Goal: Task Accomplishment & Management: Complete application form

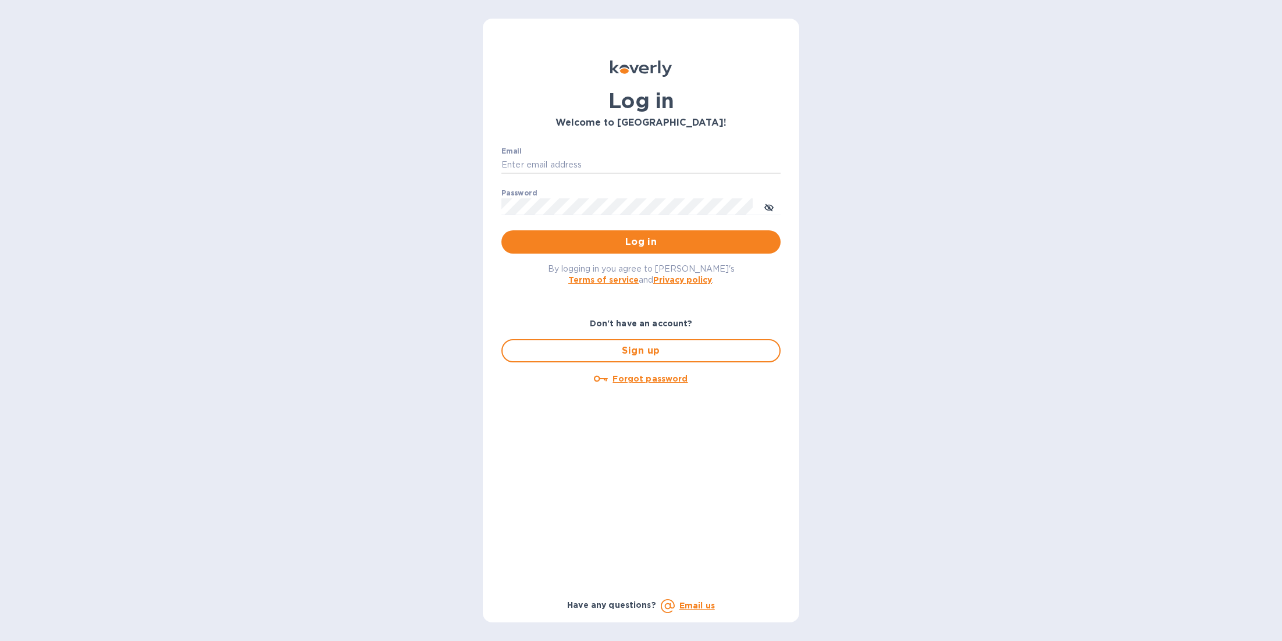
click at [611, 165] on input "Email" at bounding box center [640, 164] width 279 height 17
type input "[EMAIL_ADDRESS][DOMAIN_NAME]"
click at [616, 237] on span "Log in" at bounding box center [641, 242] width 261 height 14
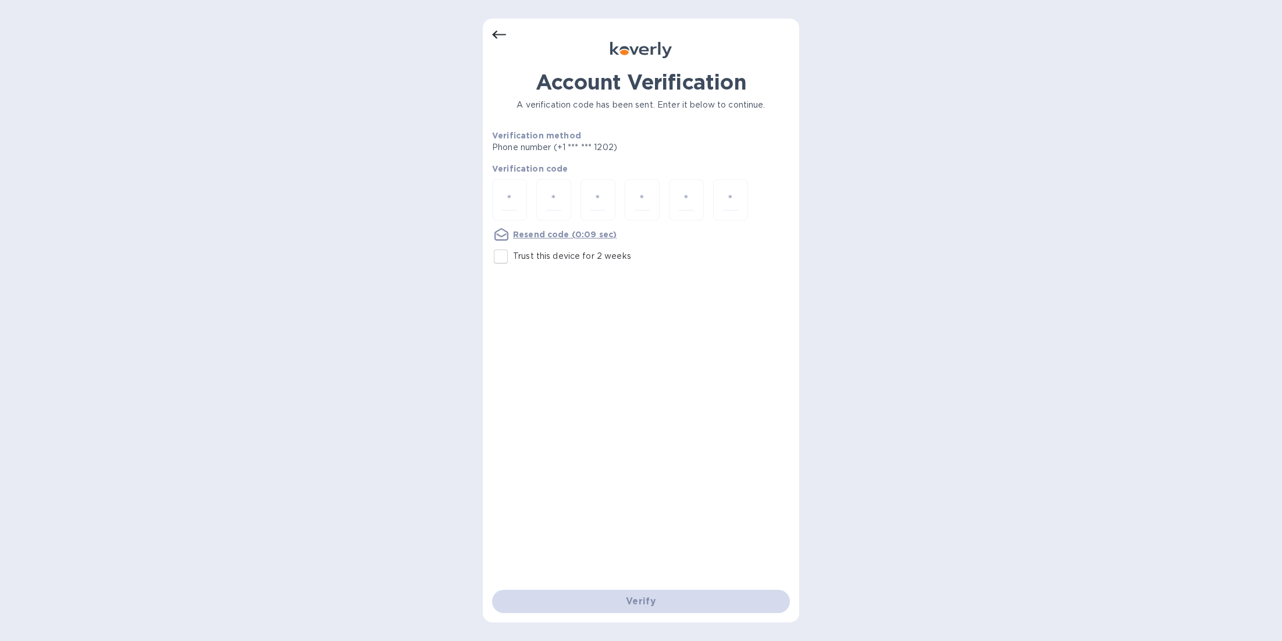
click at [503, 254] on input "Trust this device for 2 weeks" at bounding box center [501, 256] width 24 height 24
checkbox input "true"
click at [500, 200] on div at bounding box center [509, 199] width 35 height 41
type input "7"
type input "5"
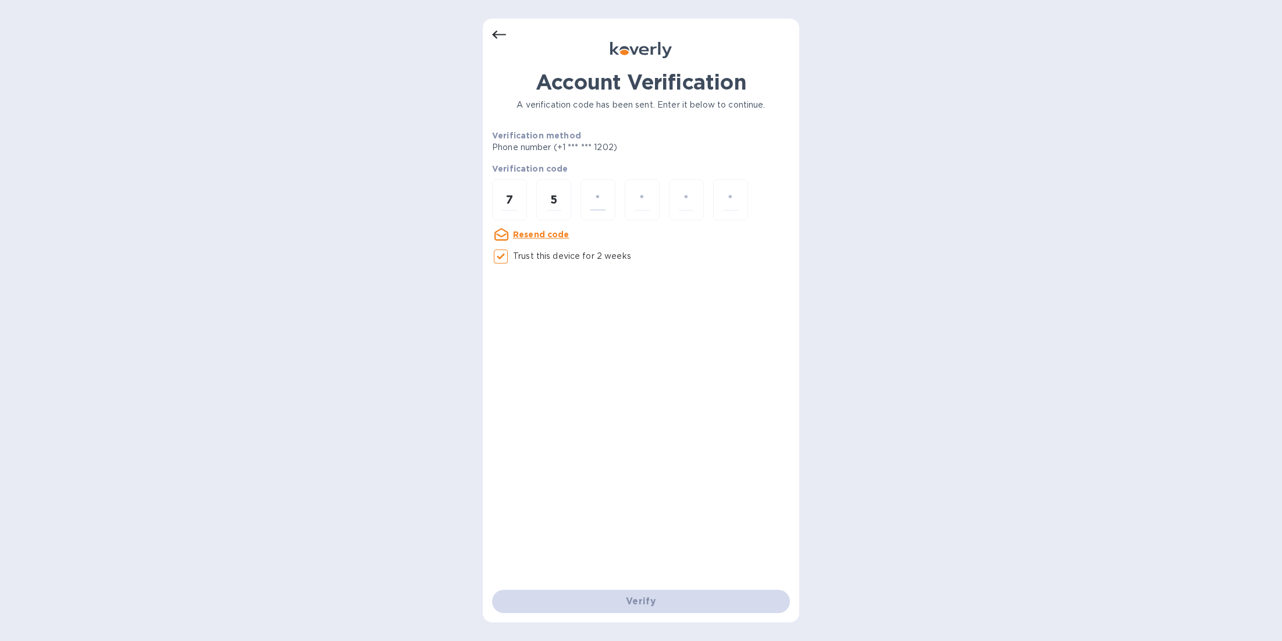
type input "4"
type input "0"
type input "2"
type input "1"
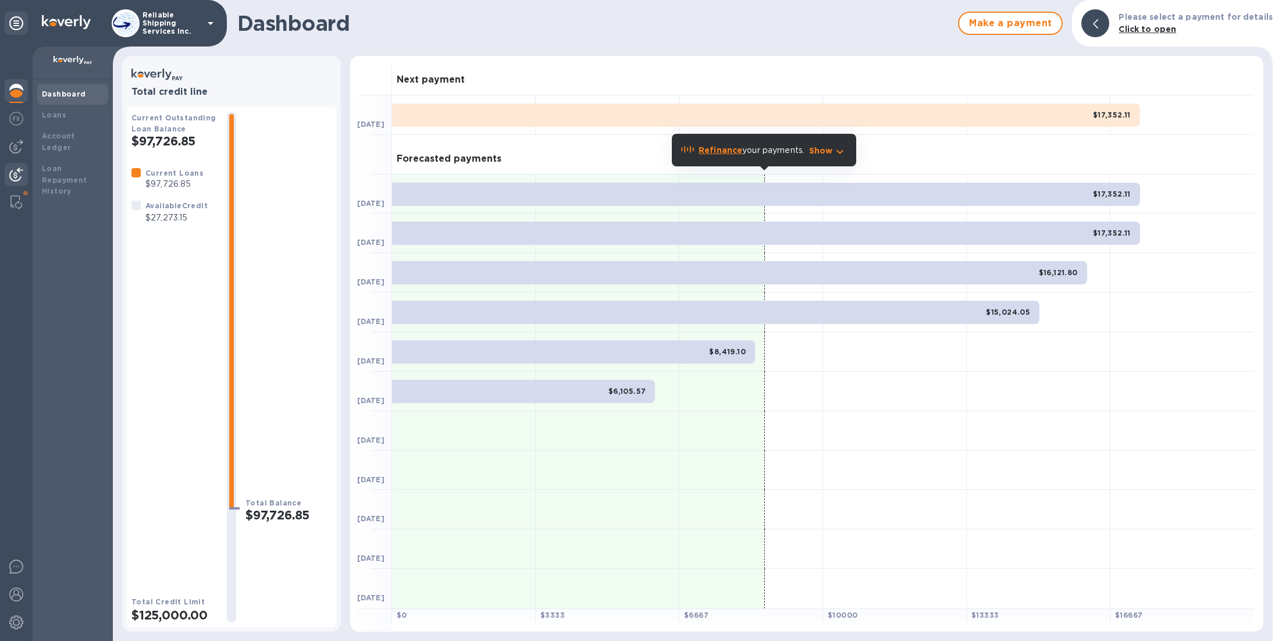
click at [13, 173] on img at bounding box center [16, 175] width 14 height 14
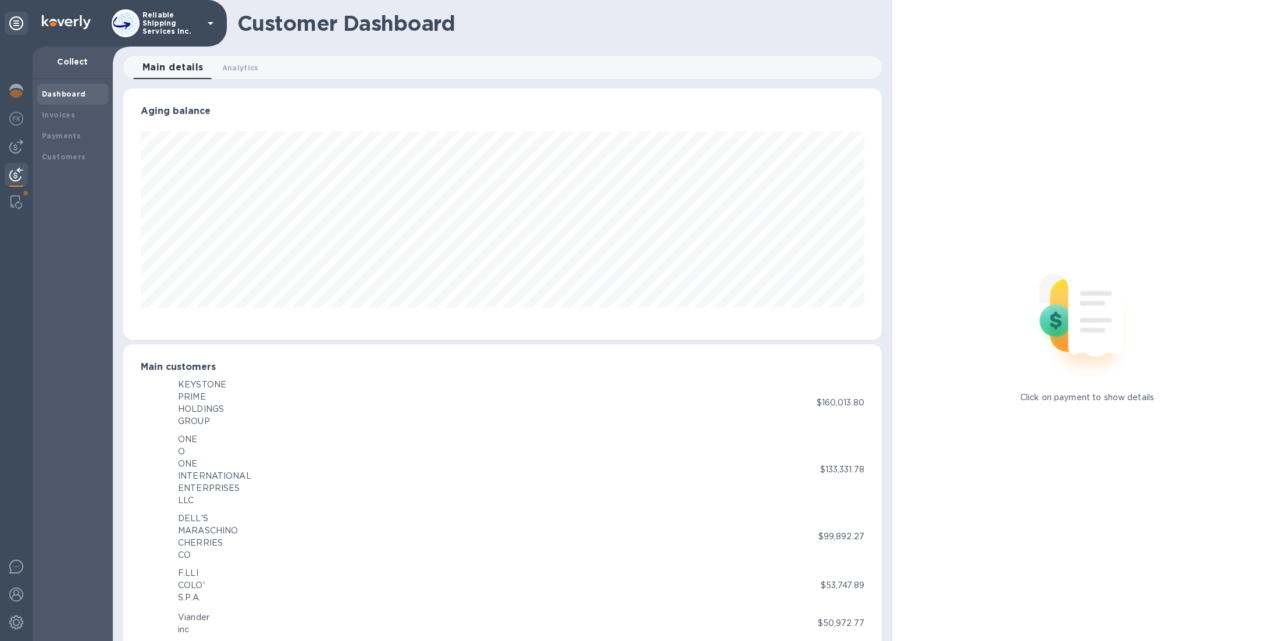
scroll to position [581384, 580881]
click at [14, 147] on img at bounding box center [16, 147] width 14 height 14
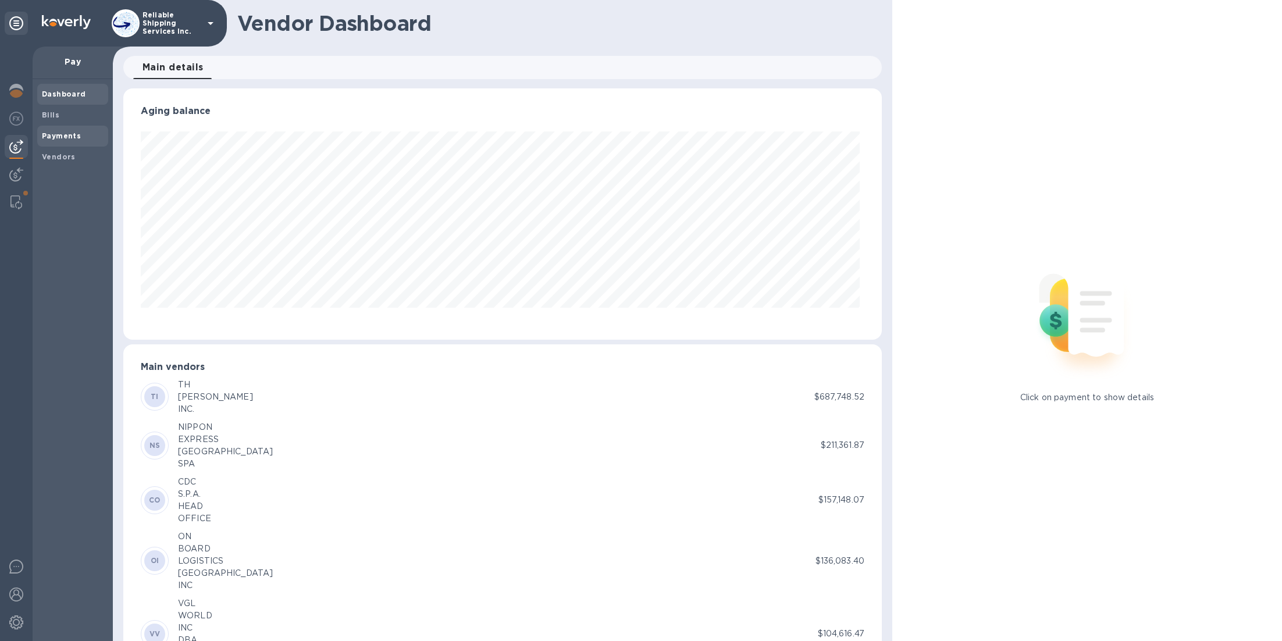
scroll to position [251, 754]
click at [65, 112] on span "Bills" at bounding box center [73, 115] width 62 height 12
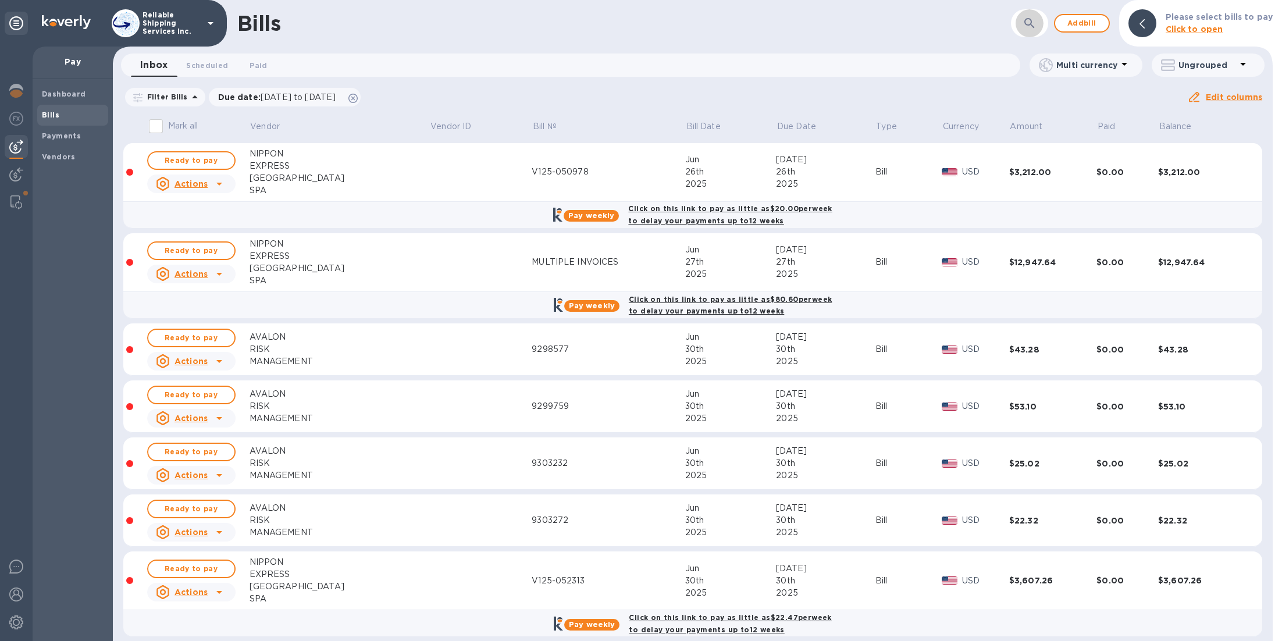
click at [1035, 26] on icon "button" at bounding box center [1030, 23] width 14 height 14
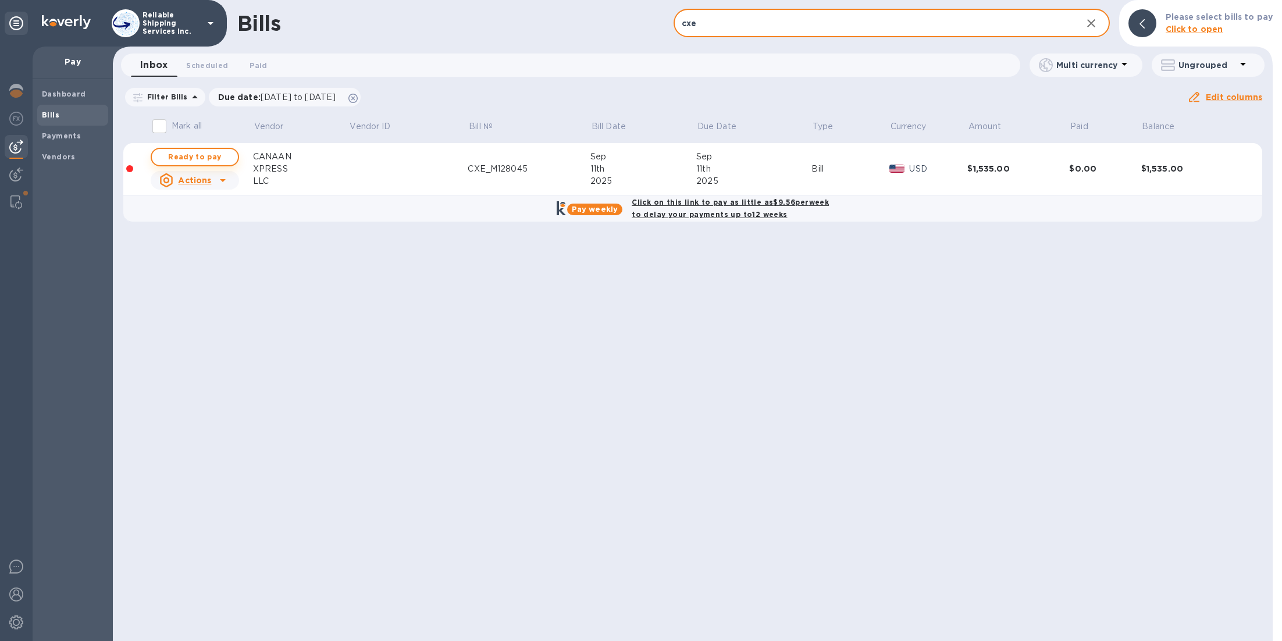
type input "cxe"
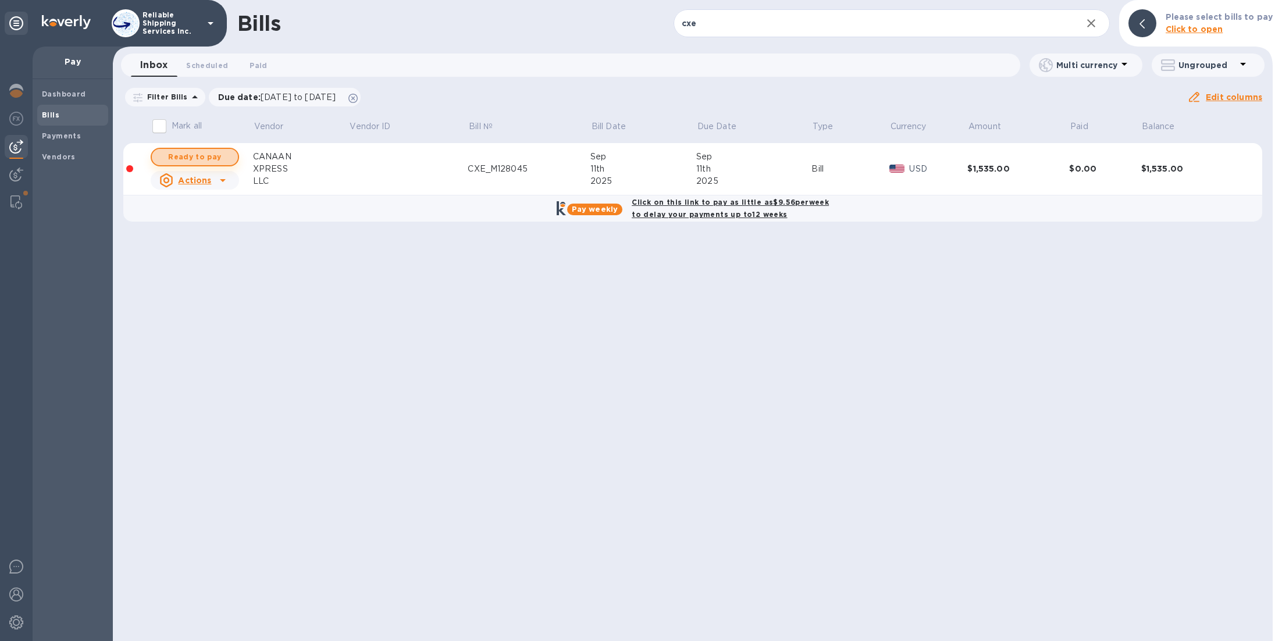
click at [224, 160] on span "Ready to pay" at bounding box center [194, 157] width 67 height 14
checkbox input "true"
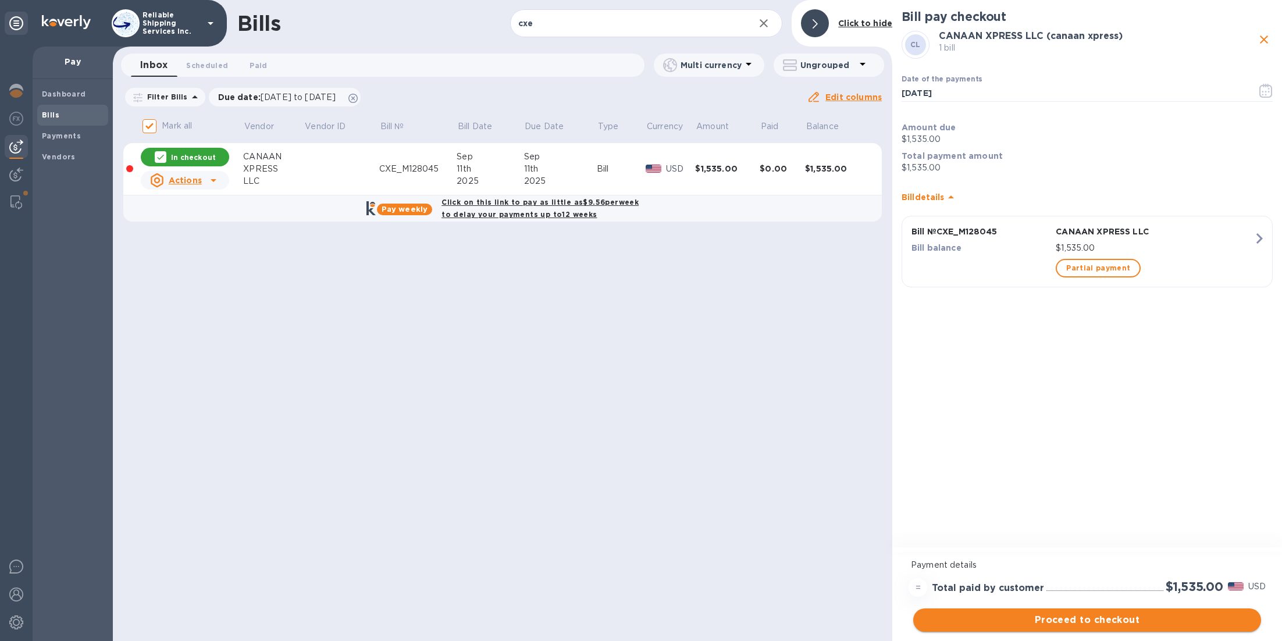
click at [1114, 617] on span "Proceed to checkout" at bounding box center [1086, 620] width 329 height 14
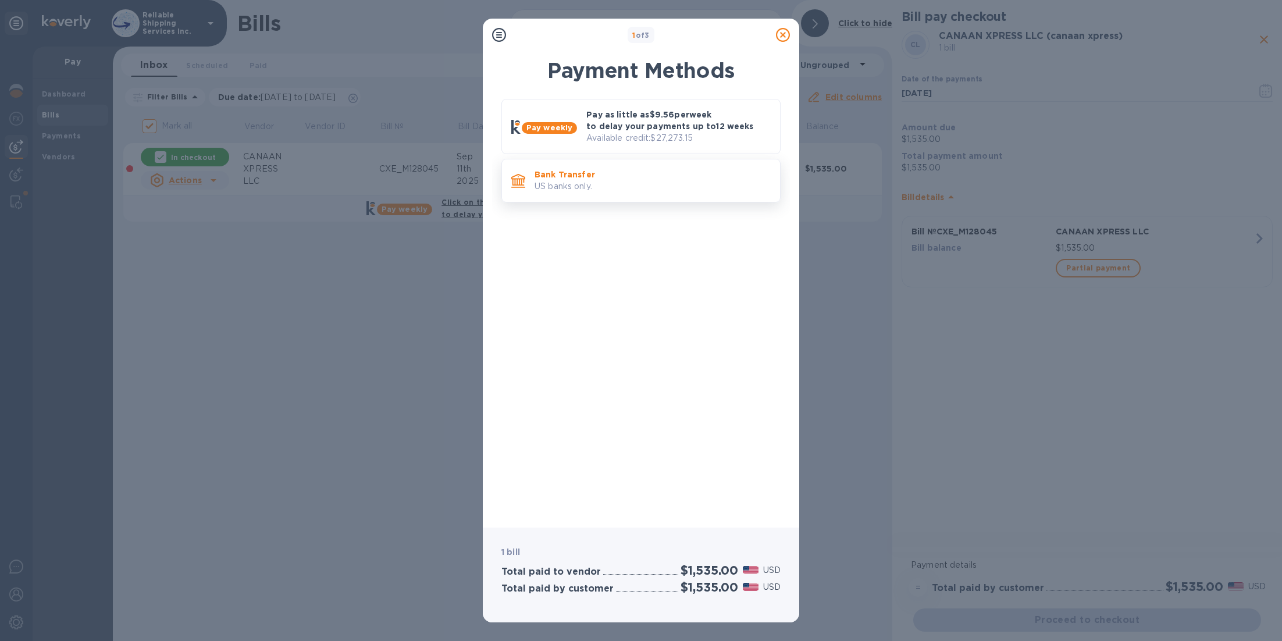
click at [600, 172] on p "Bank Transfer" at bounding box center [653, 175] width 236 height 12
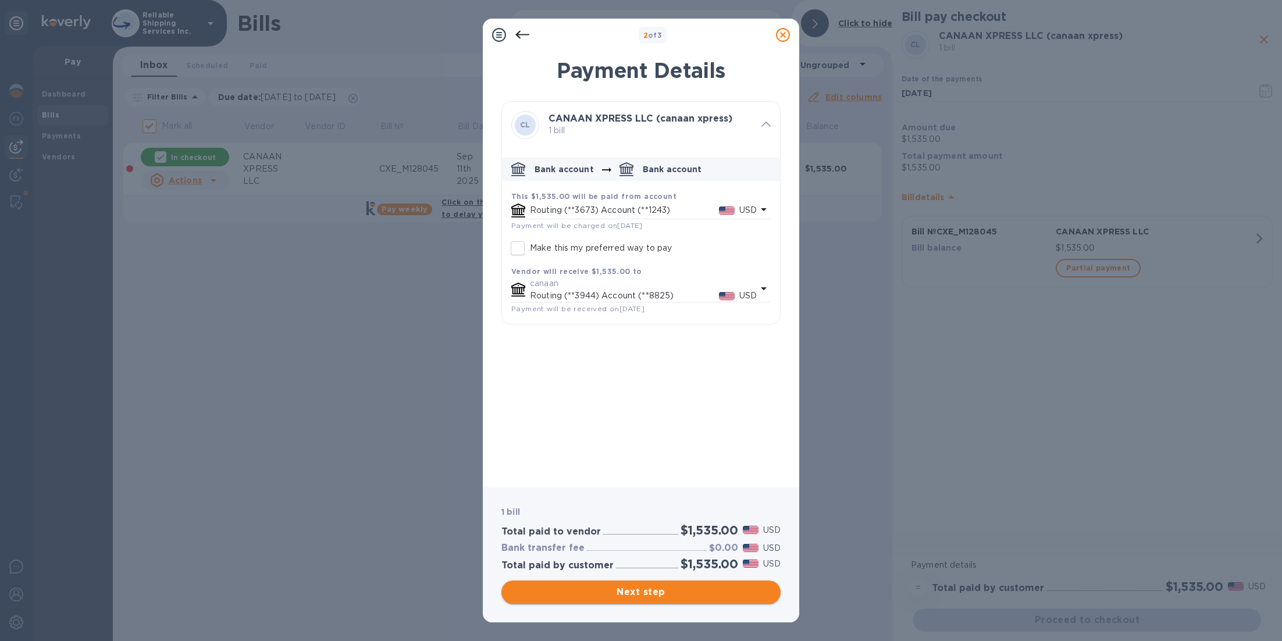
click at [653, 595] on span "Next step" at bounding box center [641, 592] width 261 height 14
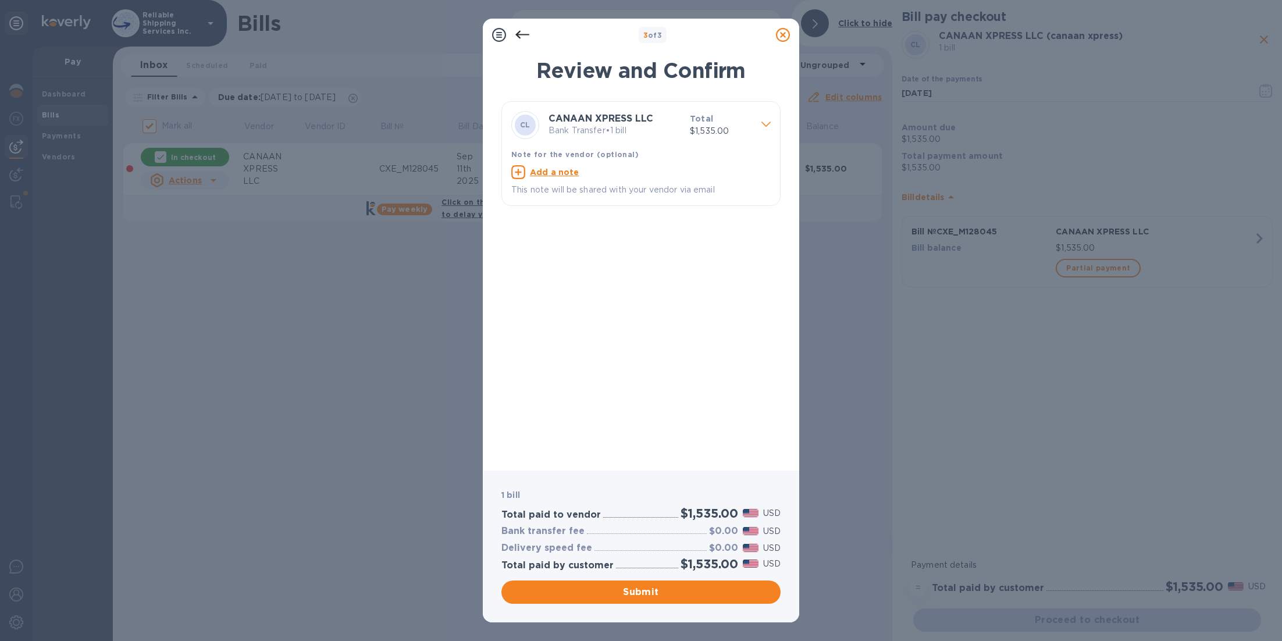
click at [524, 37] on icon at bounding box center [522, 35] width 14 height 14
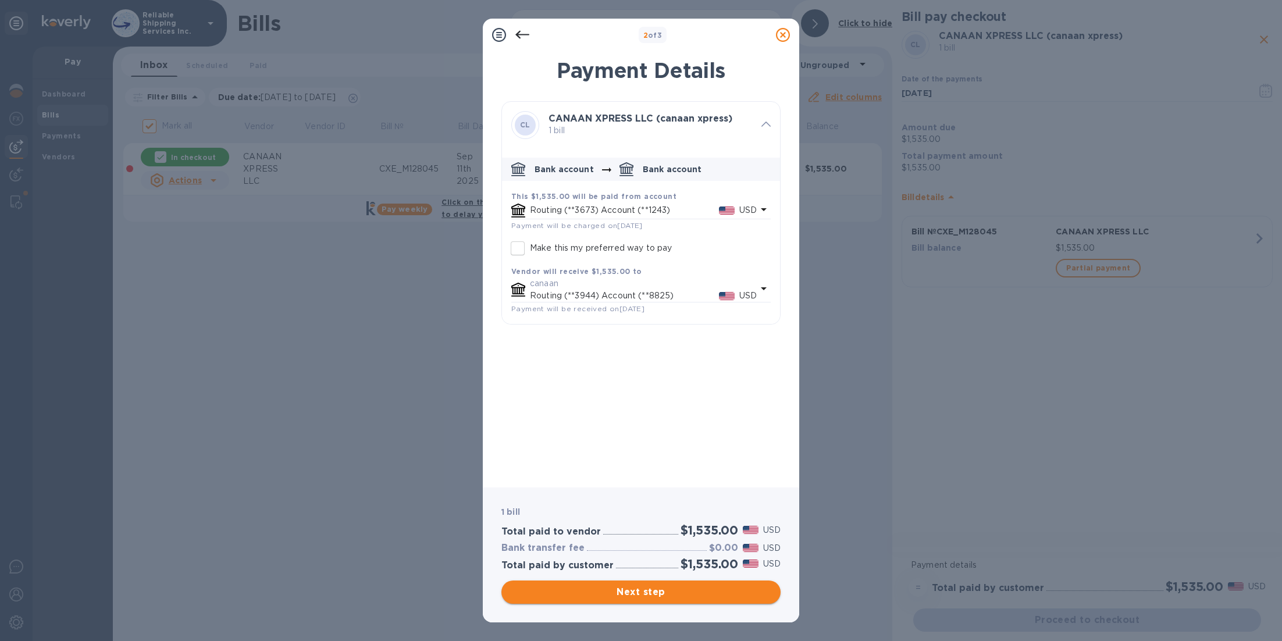
click at [678, 585] on button "Next step" at bounding box center [640, 591] width 279 height 23
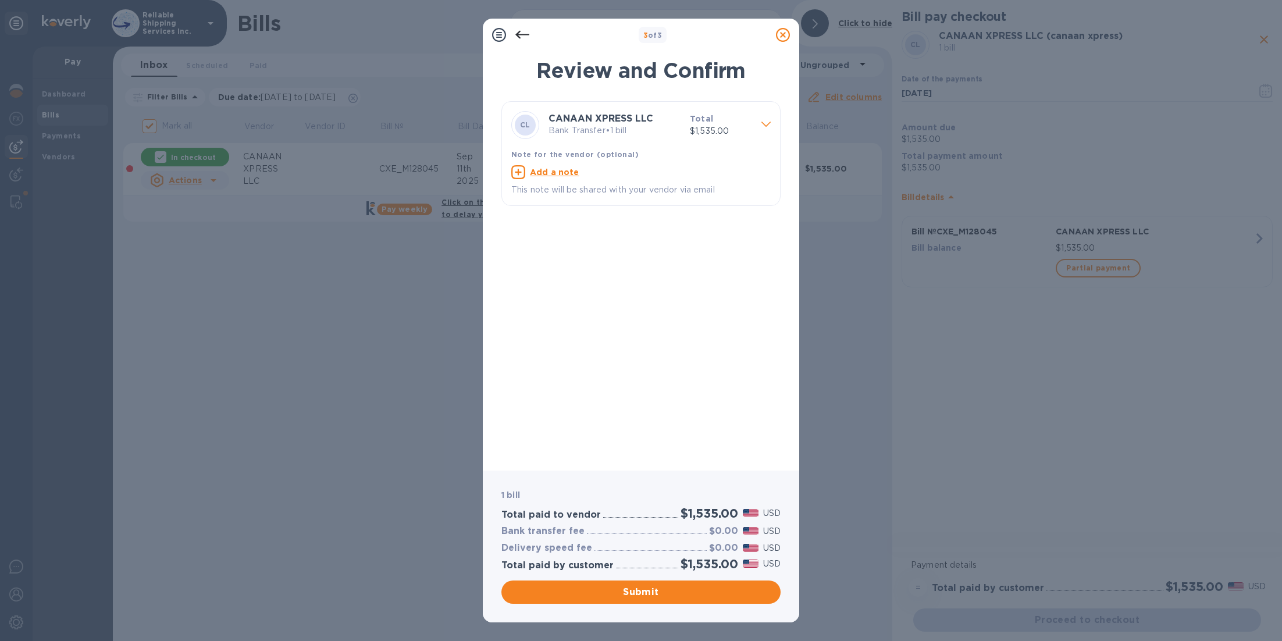
click at [527, 37] on icon at bounding box center [522, 35] width 14 height 14
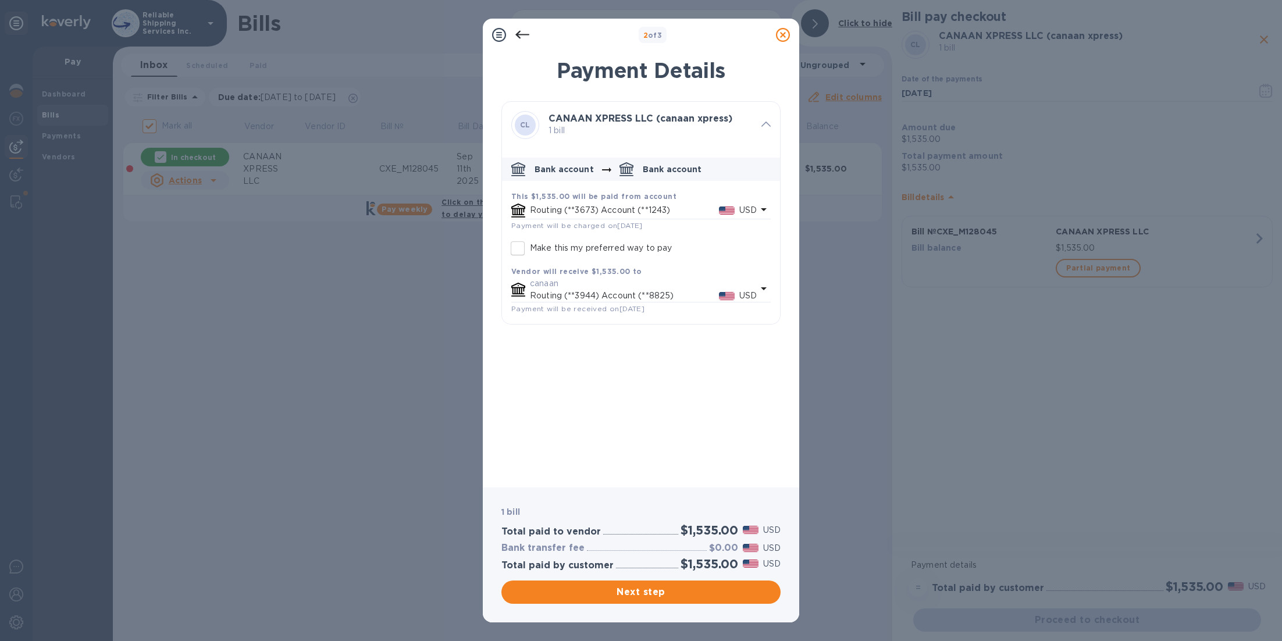
click at [526, 34] on icon at bounding box center [522, 35] width 14 height 8
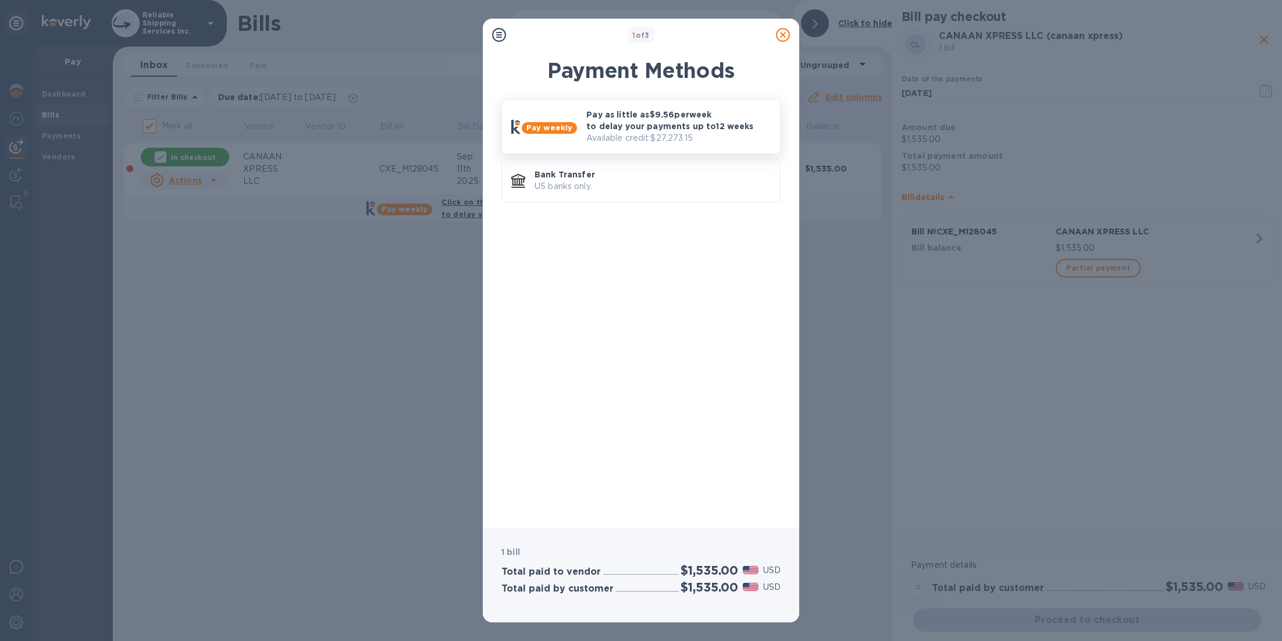
click at [654, 115] on p "Pay as little as $9.56 per week to delay your payments up to 12 weeks" at bounding box center [678, 120] width 184 height 23
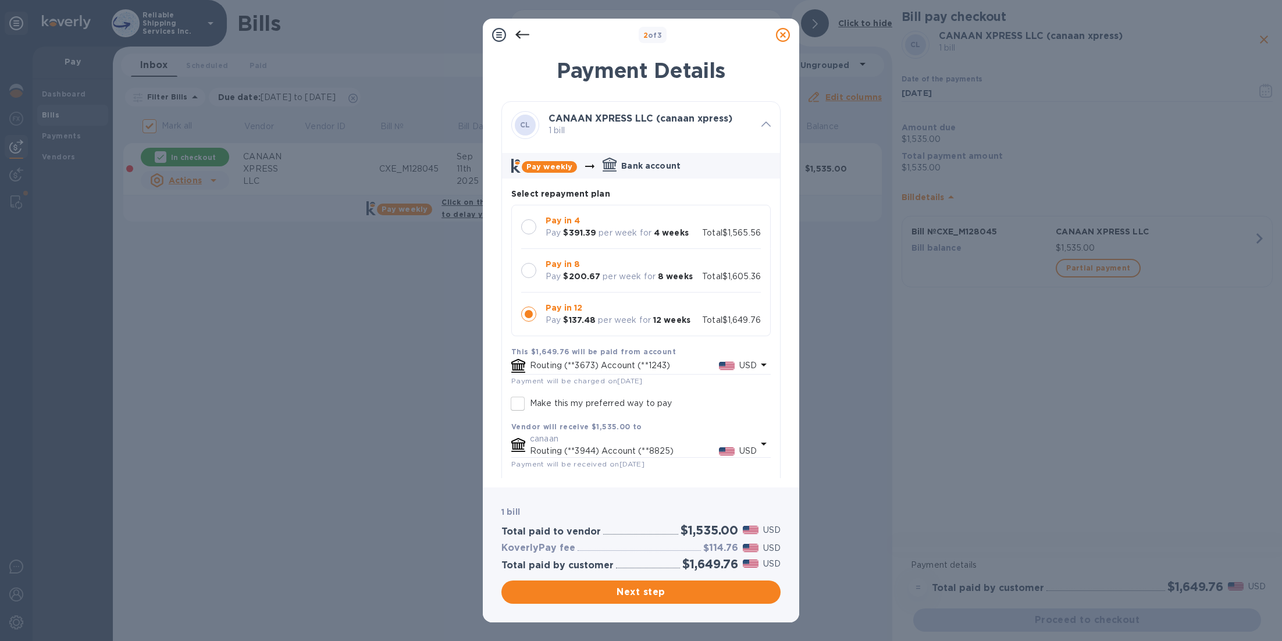
click at [531, 226] on div at bounding box center [528, 226] width 15 height 15
click at [719, 596] on span "Next step" at bounding box center [641, 592] width 261 height 14
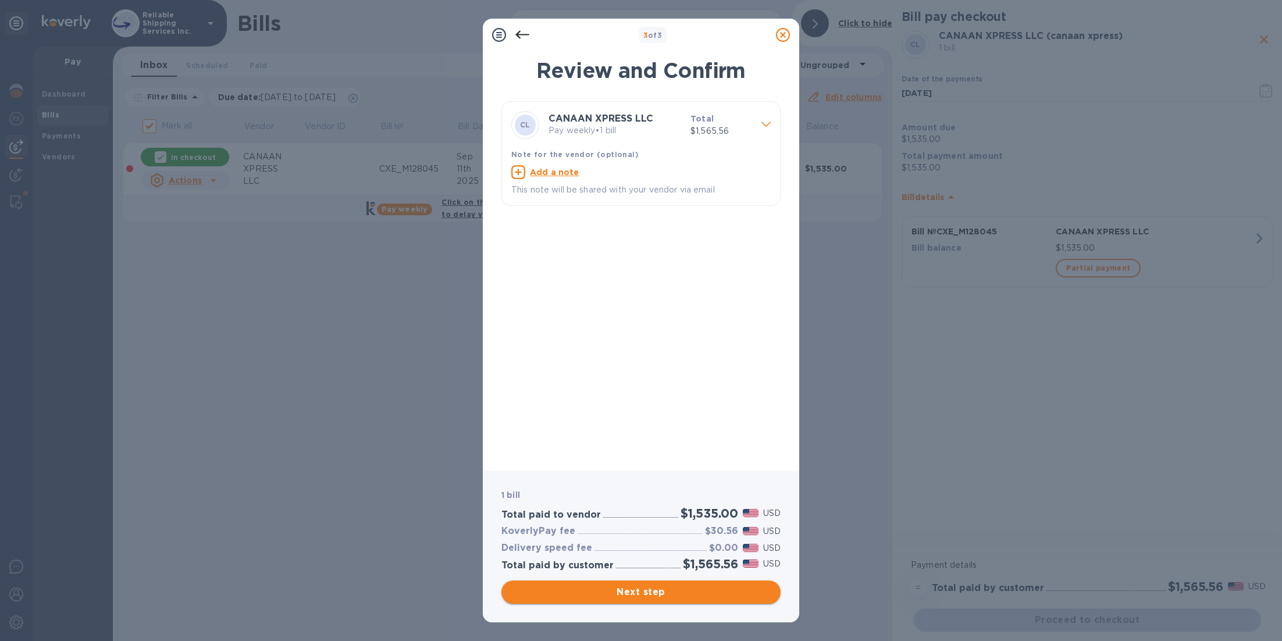
click at [719, 596] on span "Next step" at bounding box center [641, 592] width 261 height 14
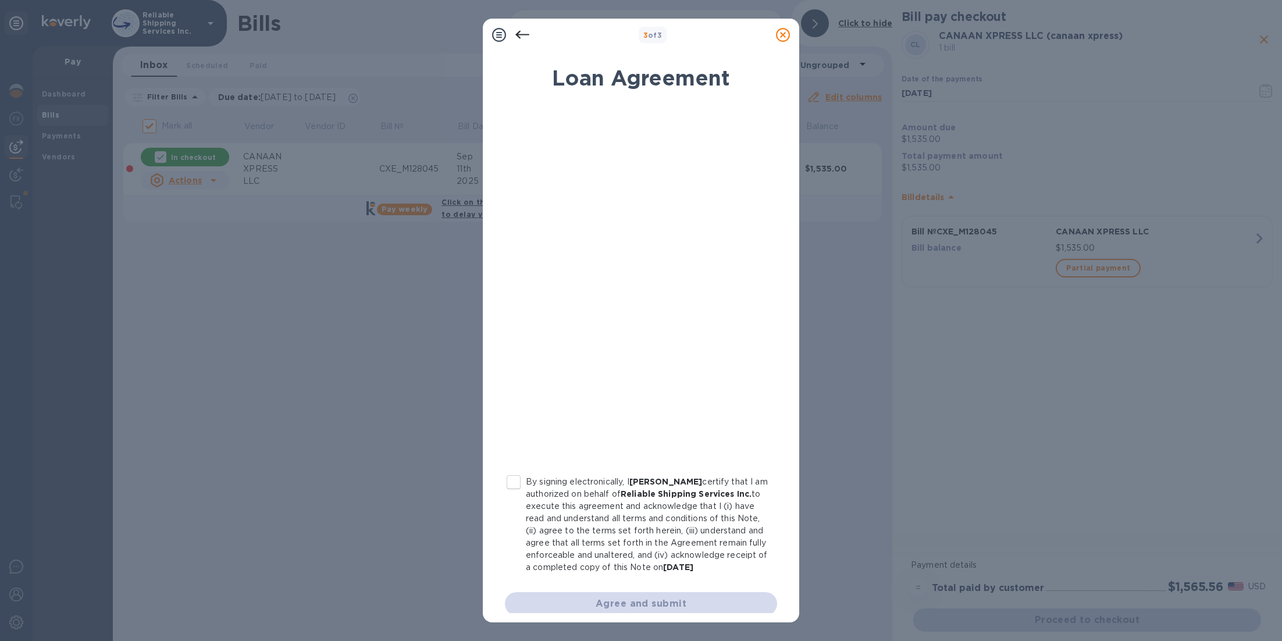
click at [512, 482] on input "By signing electronically, I James Dilio certify that I am authorized on behalf…" at bounding box center [513, 482] width 24 height 24
checkbox input "true"
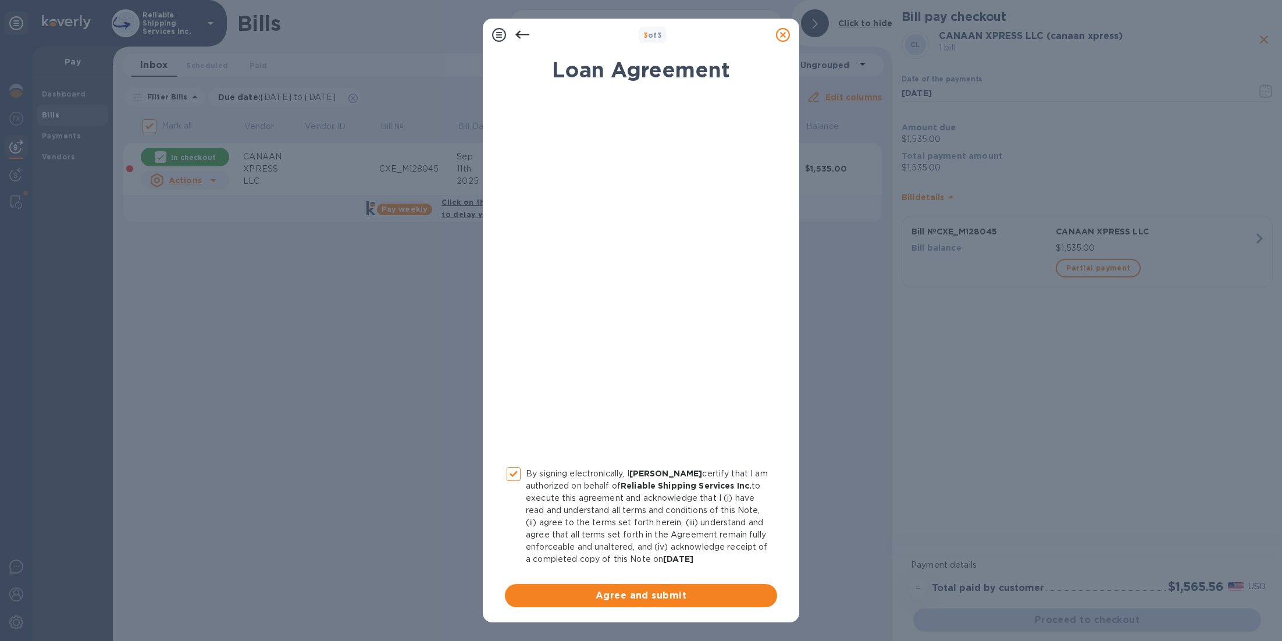
scroll to position [21, 0]
click at [675, 592] on span "Agree and submit" at bounding box center [641, 594] width 254 height 14
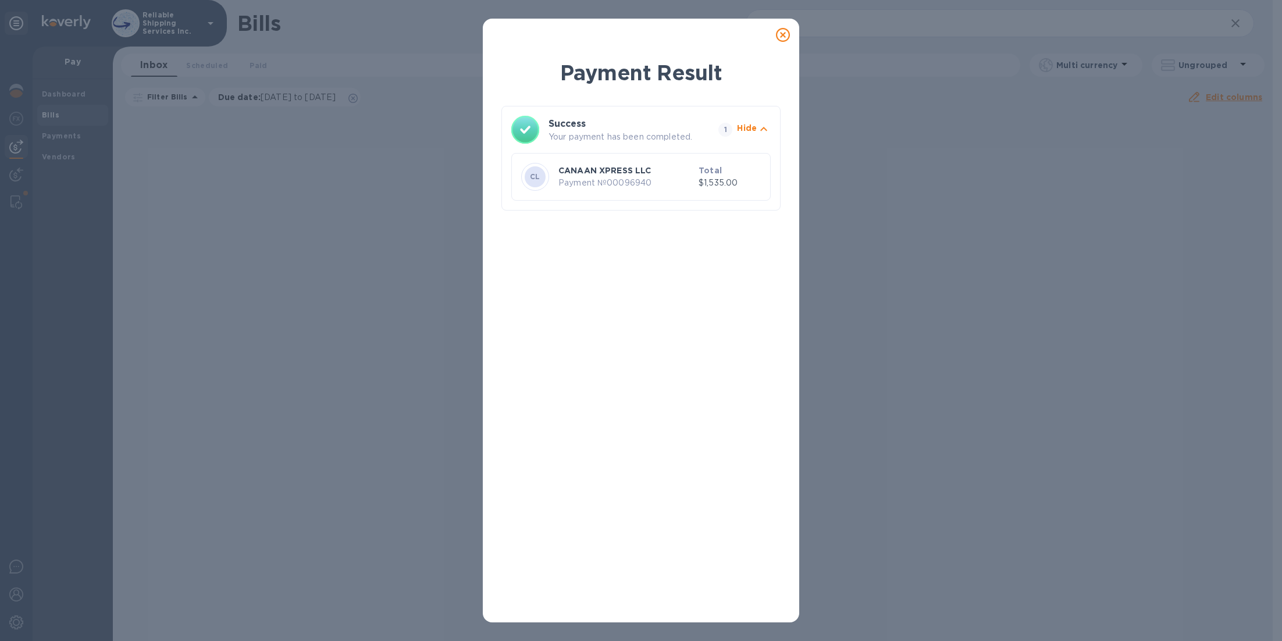
click at [785, 37] on icon at bounding box center [783, 35] width 14 height 14
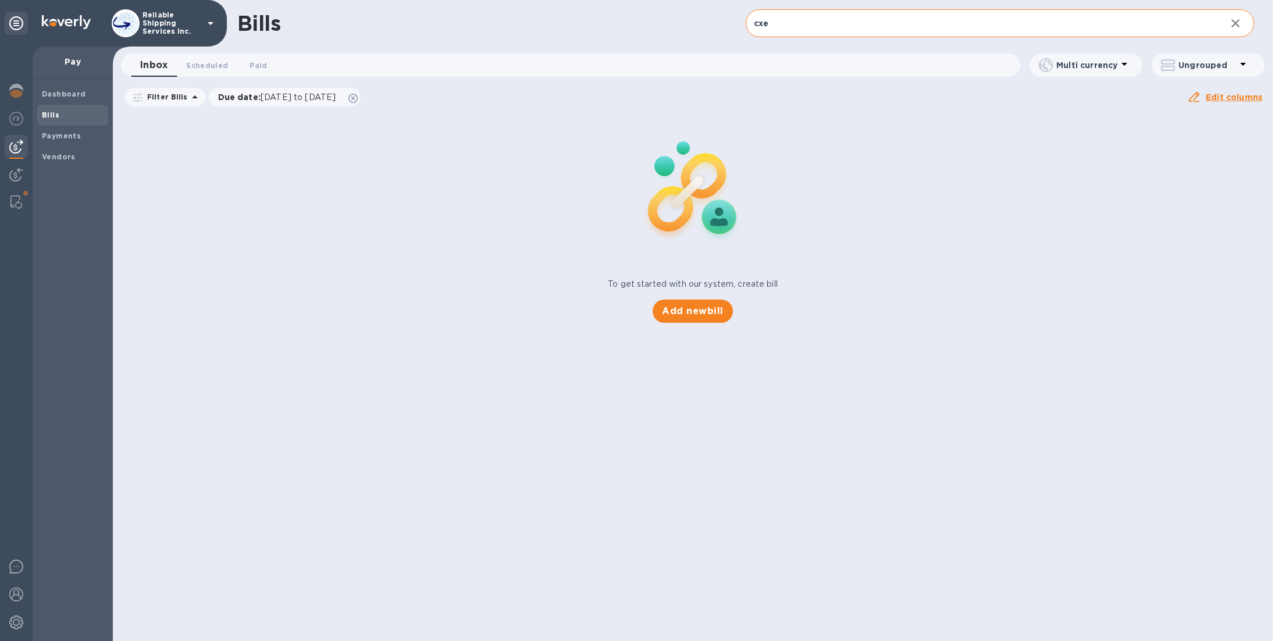
click at [861, 30] on input "cxe" at bounding box center [981, 23] width 471 height 29
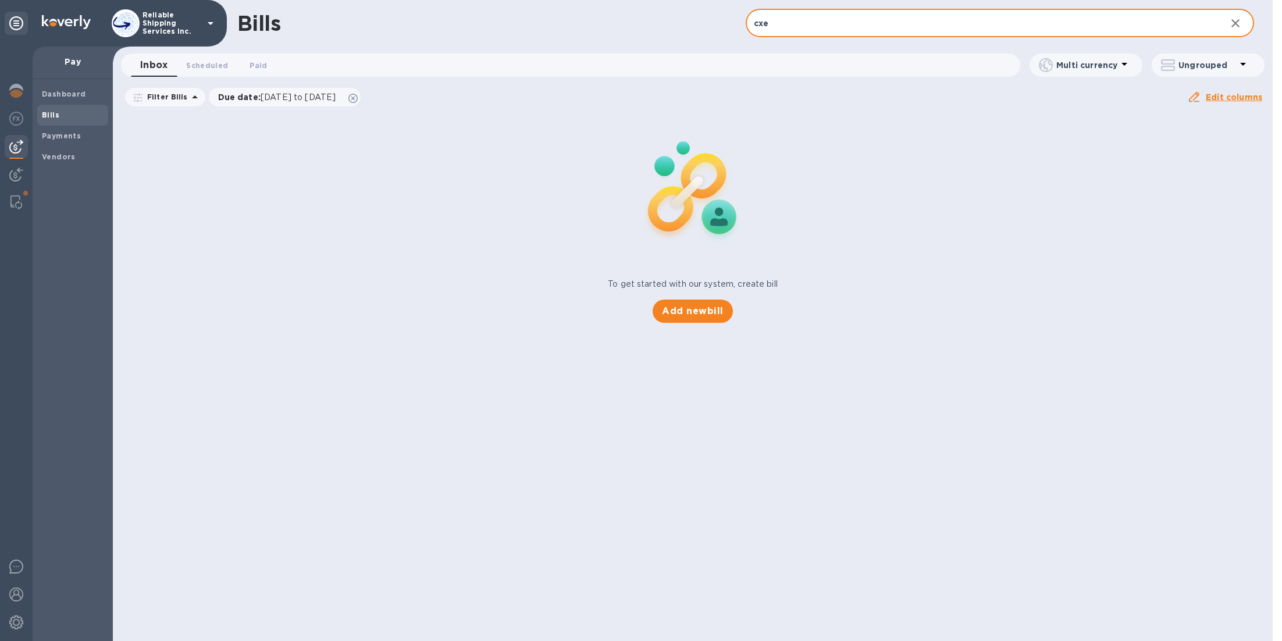
click at [861, 30] on input "cxe" at bounding box center [981, 23] width 471 height 29
type input "v125-046988"
click at [358, 97] on icon at bounding box center [352, 98] width 9 height 9
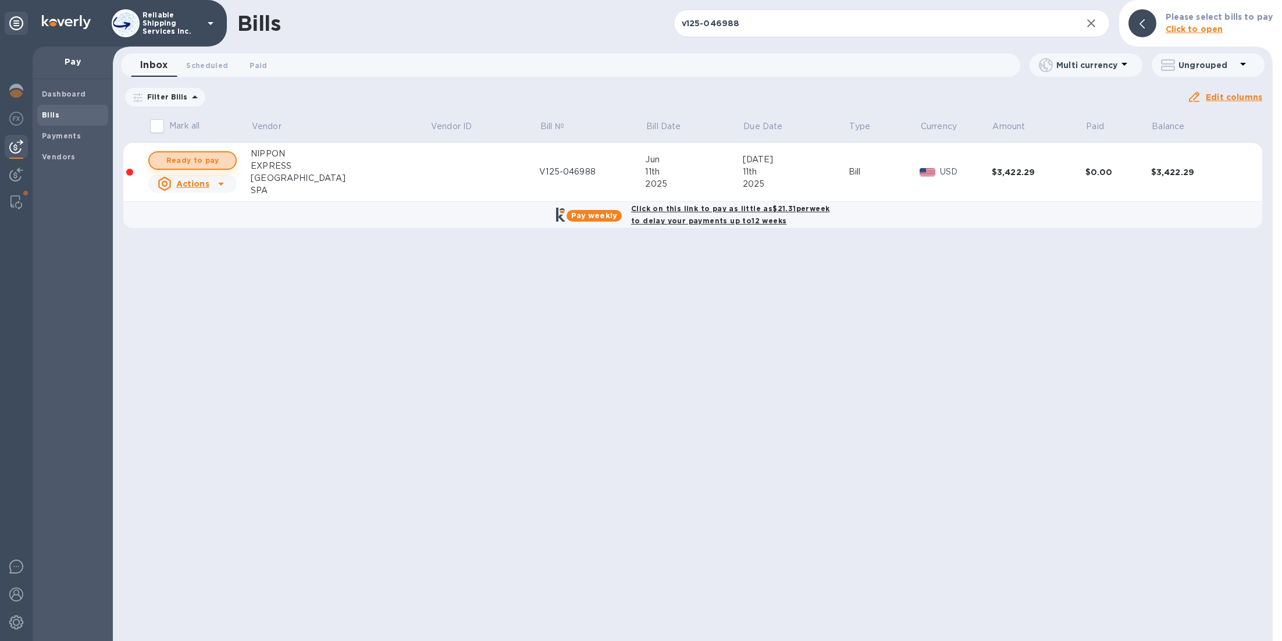
click at [171, 162] on span "Ready to pay" at bounding box center [192, 161] width 67 height 14
checkbox input "true"
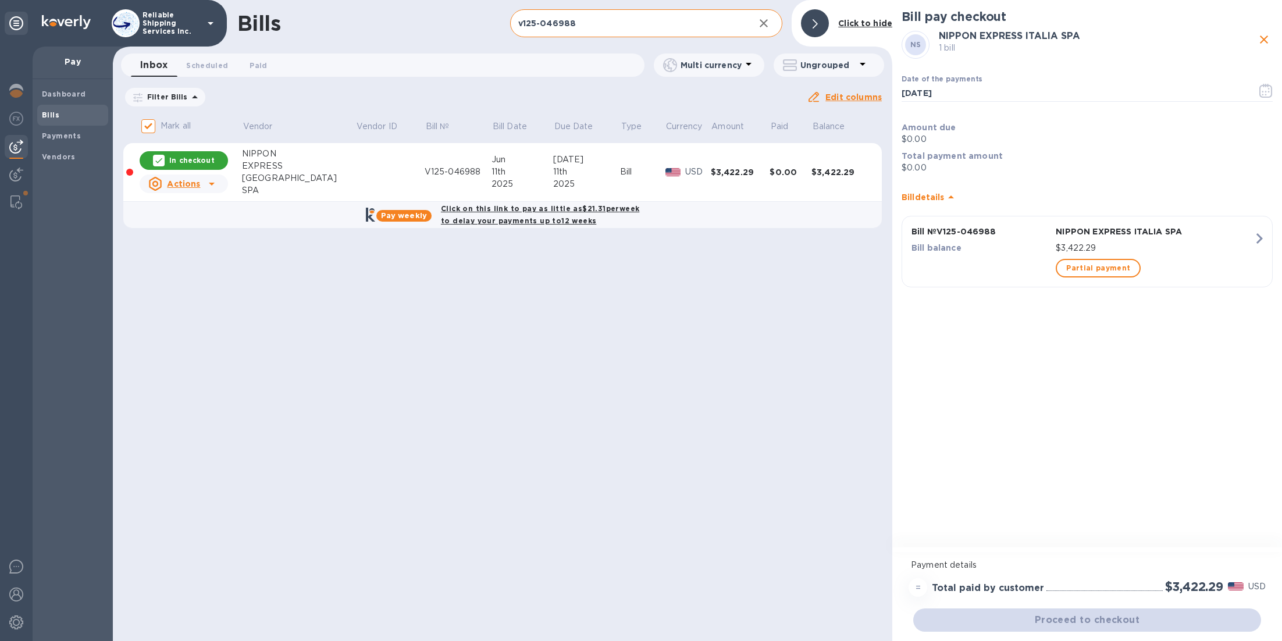
click at [684, 15] on input "v125-046988" at bounding box center [628, 23] width 236 height 29
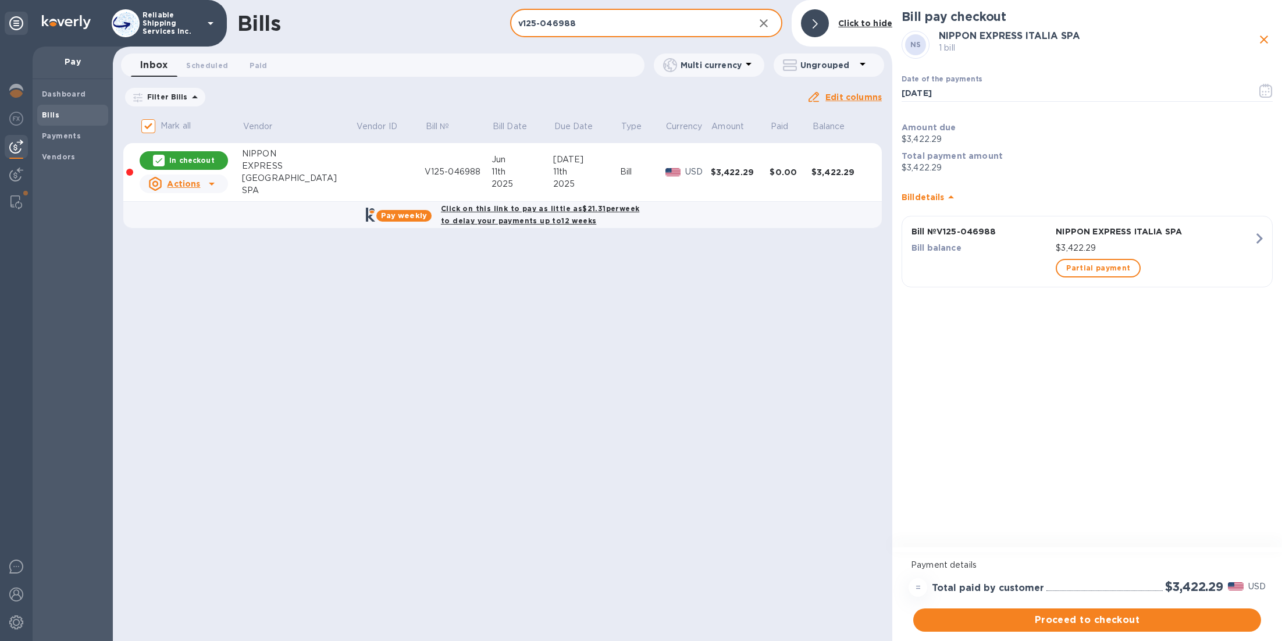
click at [683, 19] on input "v125-046988" at bounding box center [628, 23] width 236 height 29
type input "v125-047641"
checkbox input "false"
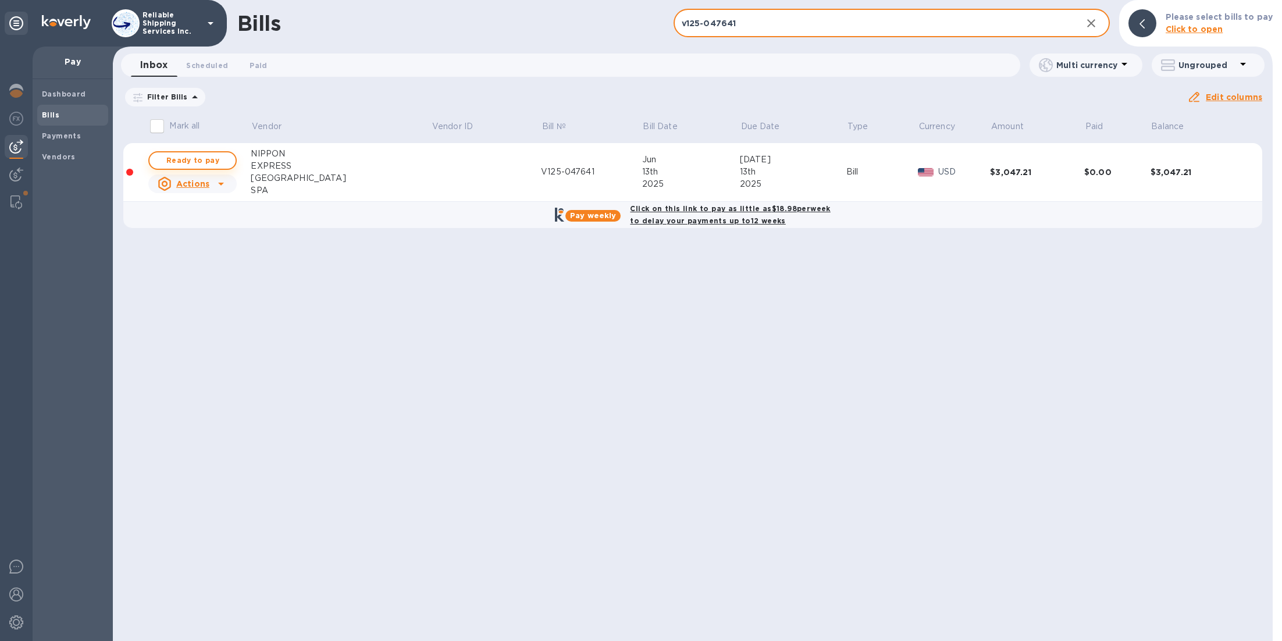
type input "v125-047641"
click at [222, 159] on span "Ready to pay" at bounding box center [192, 161] width 67 height 14
checkbox input "true"
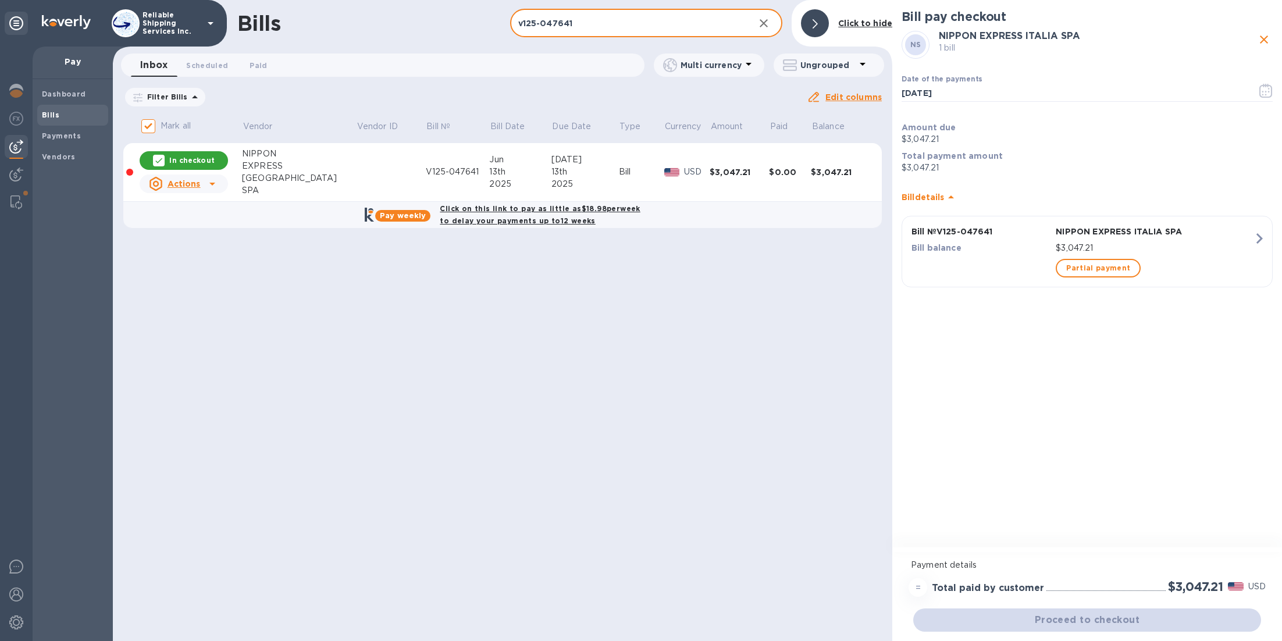
click at [647, 29] on input "v125-047641" at bounding box center [628, 23] width 236 height 29
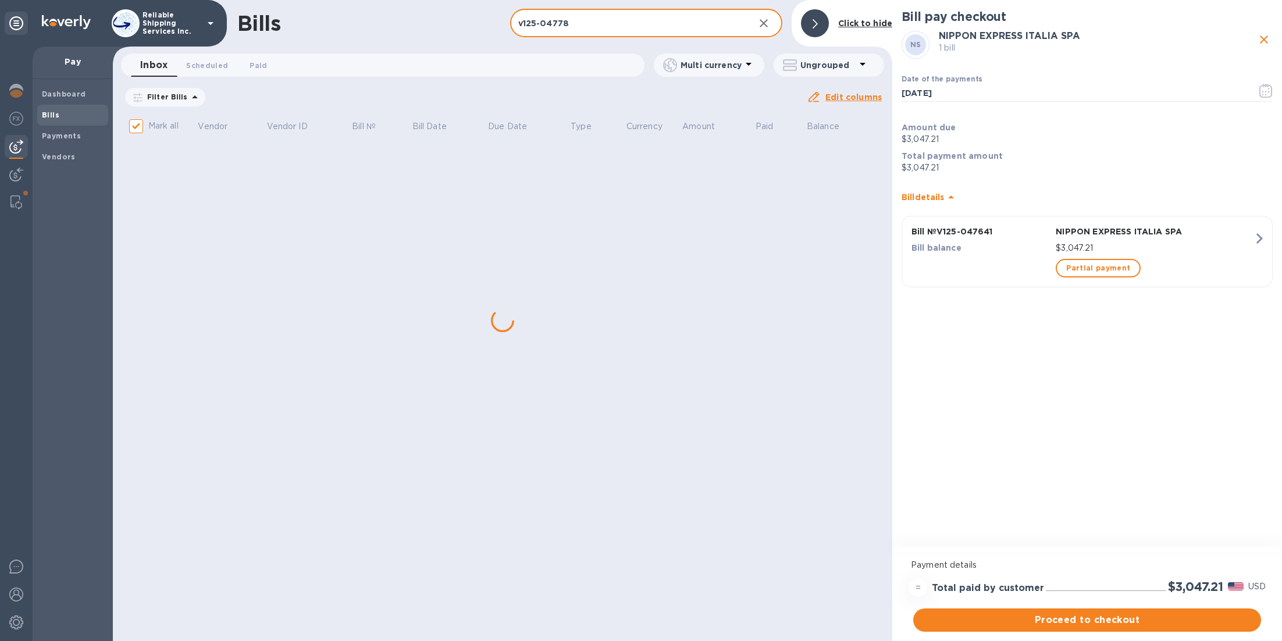
type input "v125-047783"
checkbox input "false"
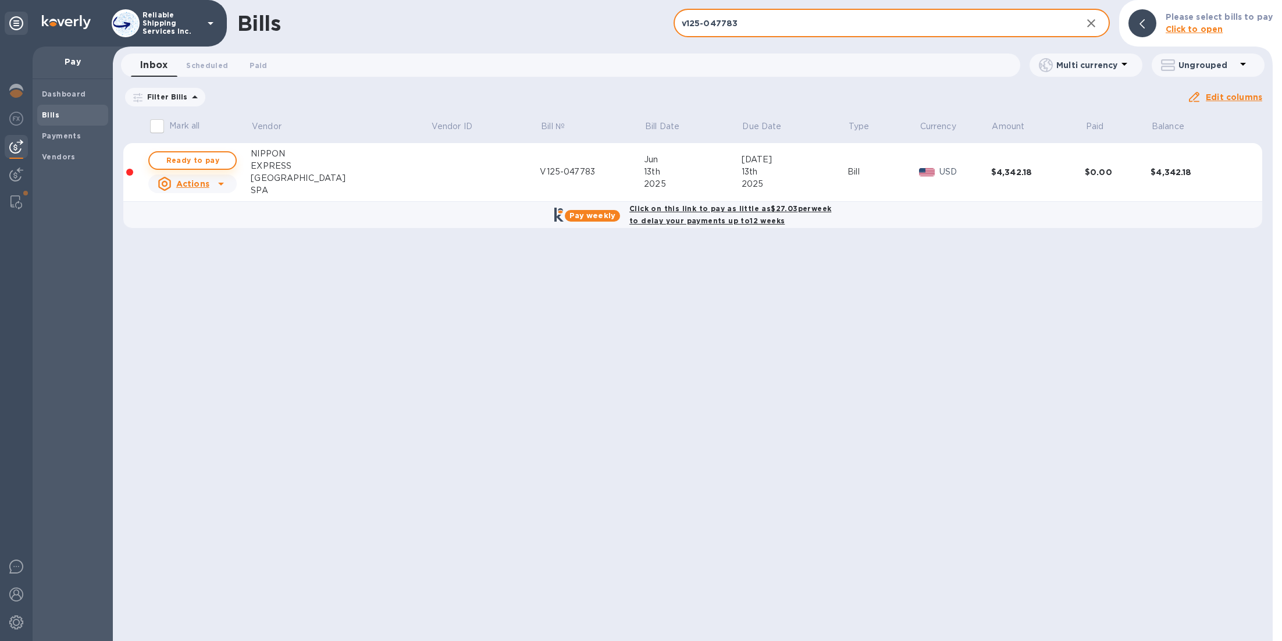
type input "v125-047783"
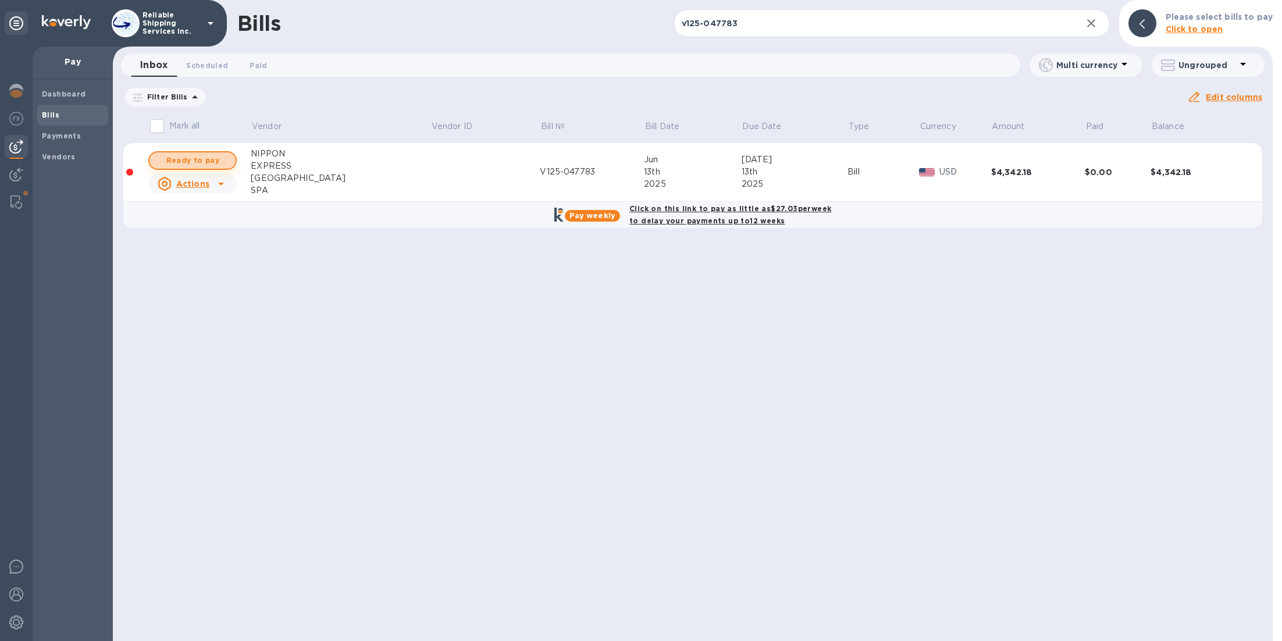
click at [216, 155] on span "Ready to pay" at bounding box center [192, 161] width 67 height 14
checkbox input "true"
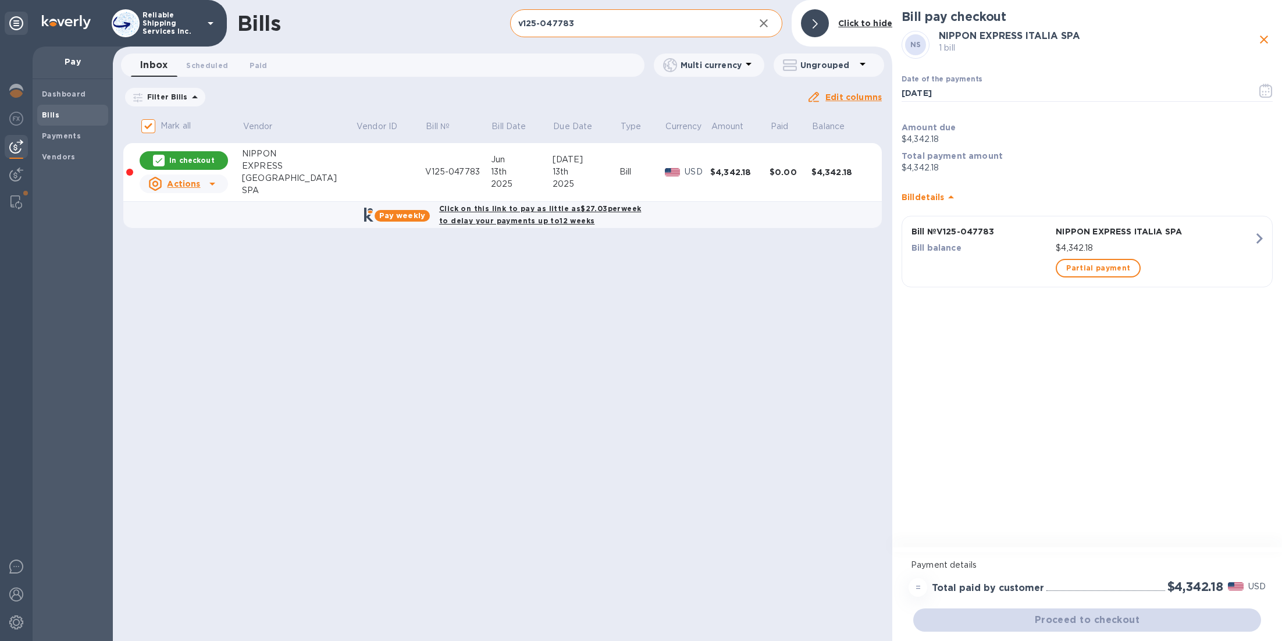
click at [630, 27] on input "v125-047783" at bounding box center [628, 23] width 236 height 29
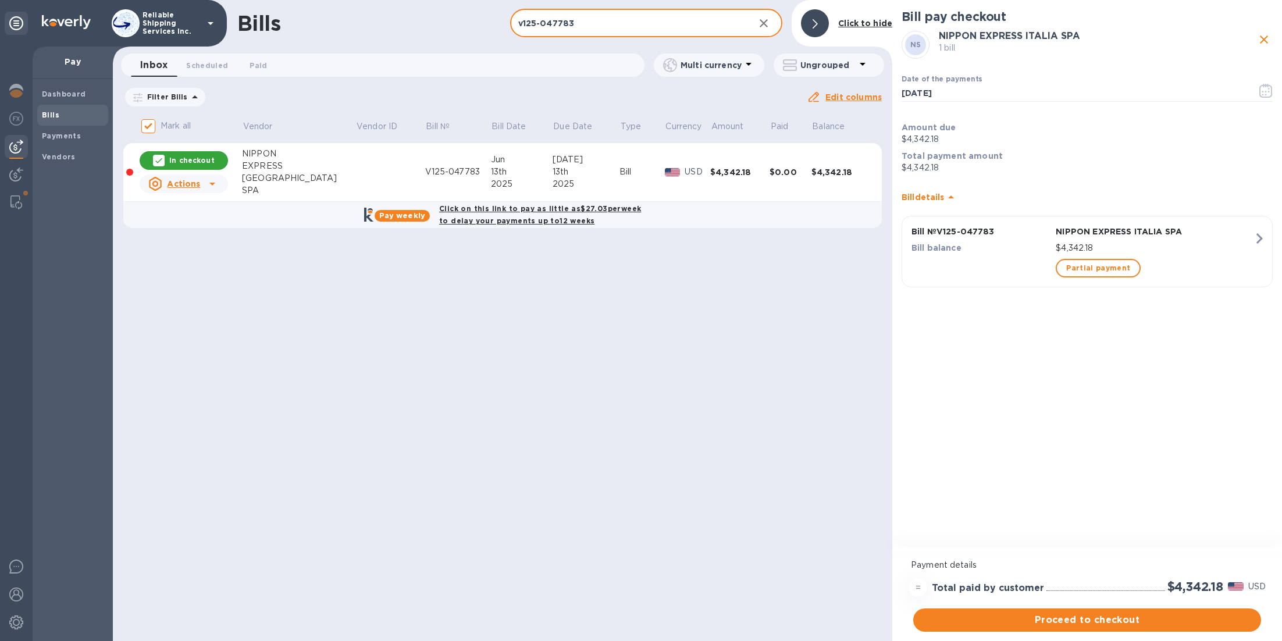
type input "v125-04778"
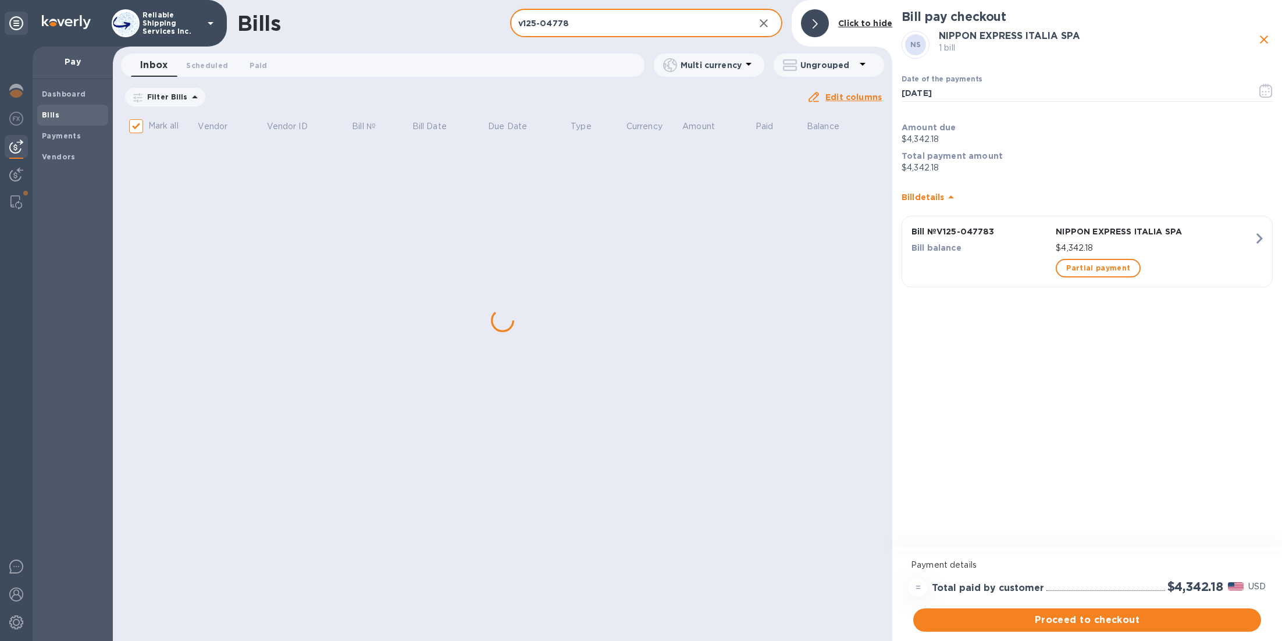
checkbox input "false"
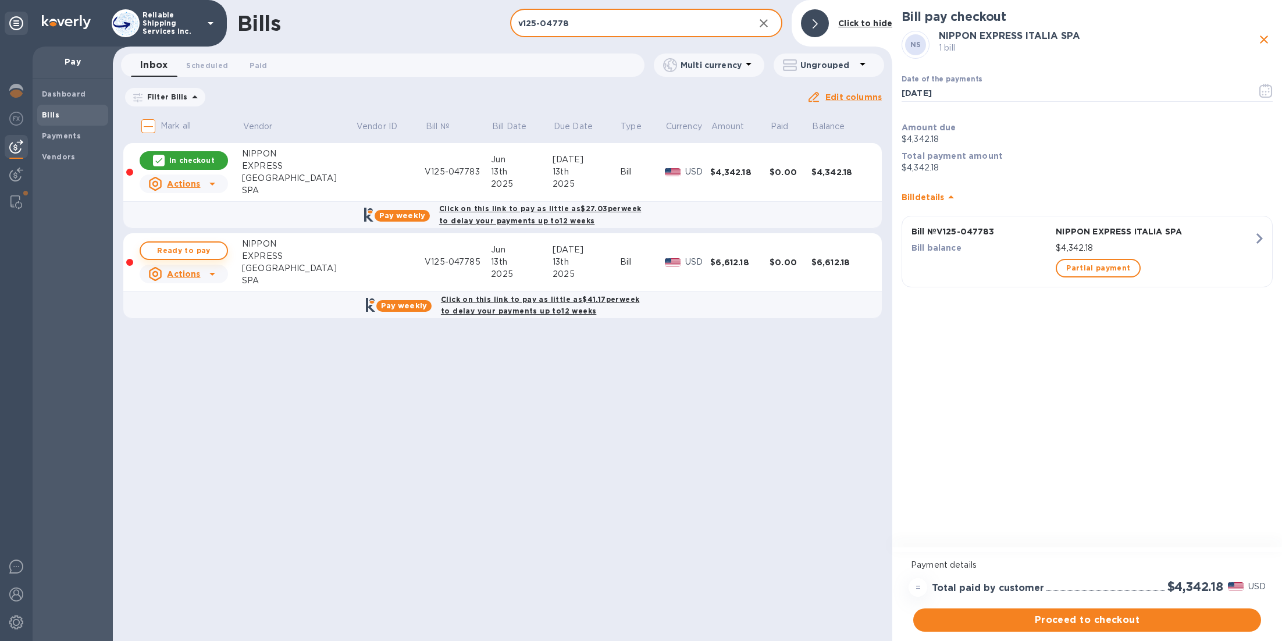
type input "v125-04778"
click at [184, 245] on span "Ready to pay" at bounding box center [183, 251] width 67 height 14
checkbox input "true"
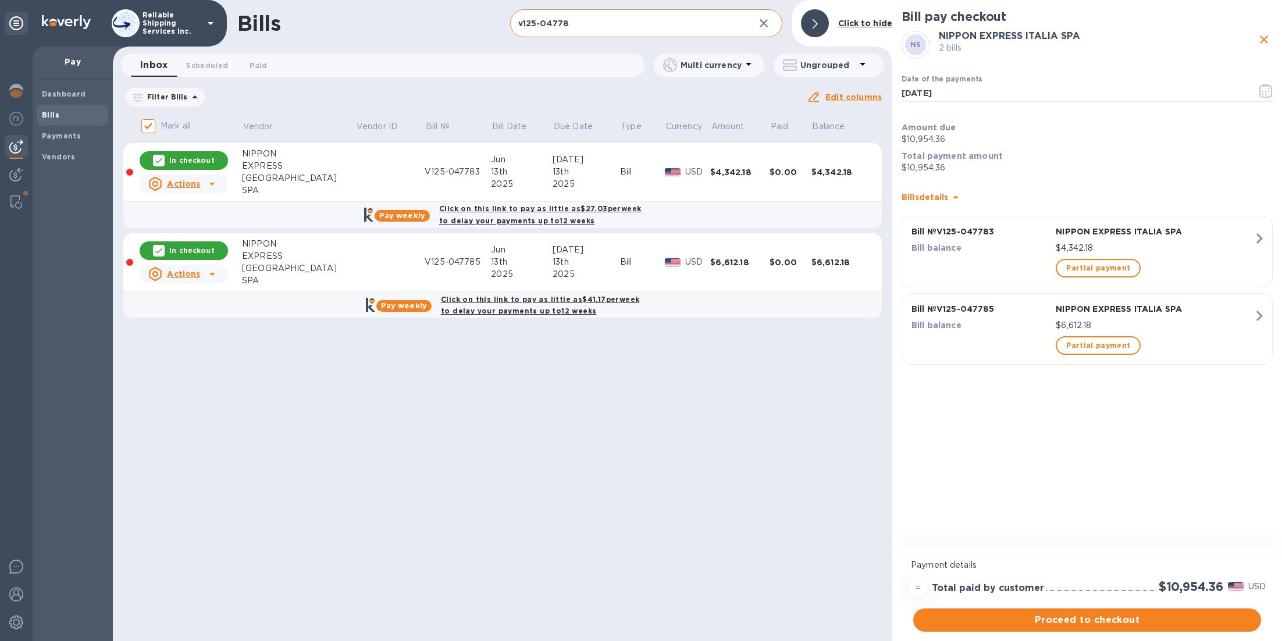
click at [603, 27] on input "v125-04778" at bounding box center [628, 23] width 236 height 29
type input "v125-04"
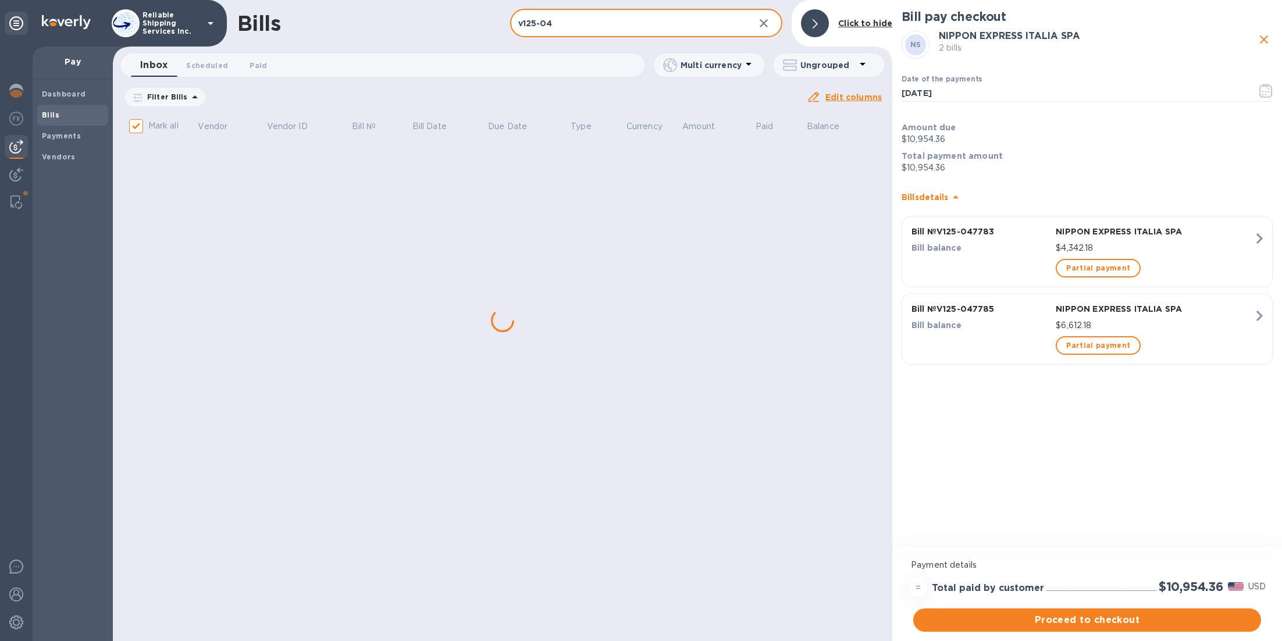
checkbox input "false"
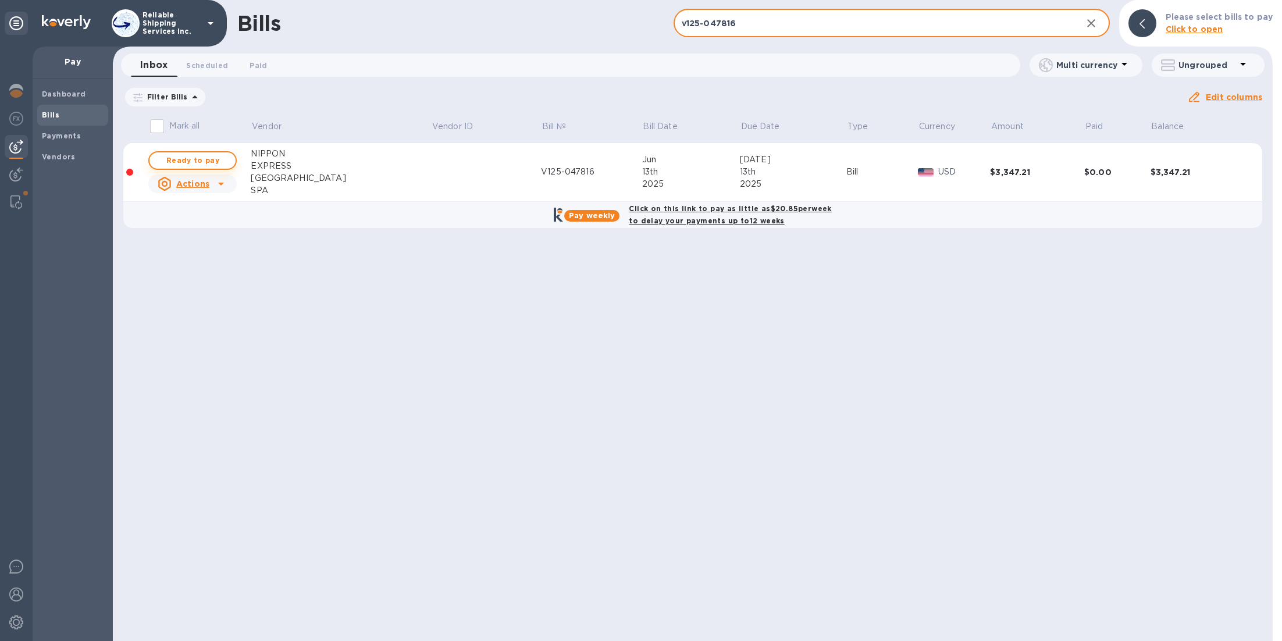
type input "v125-047816"
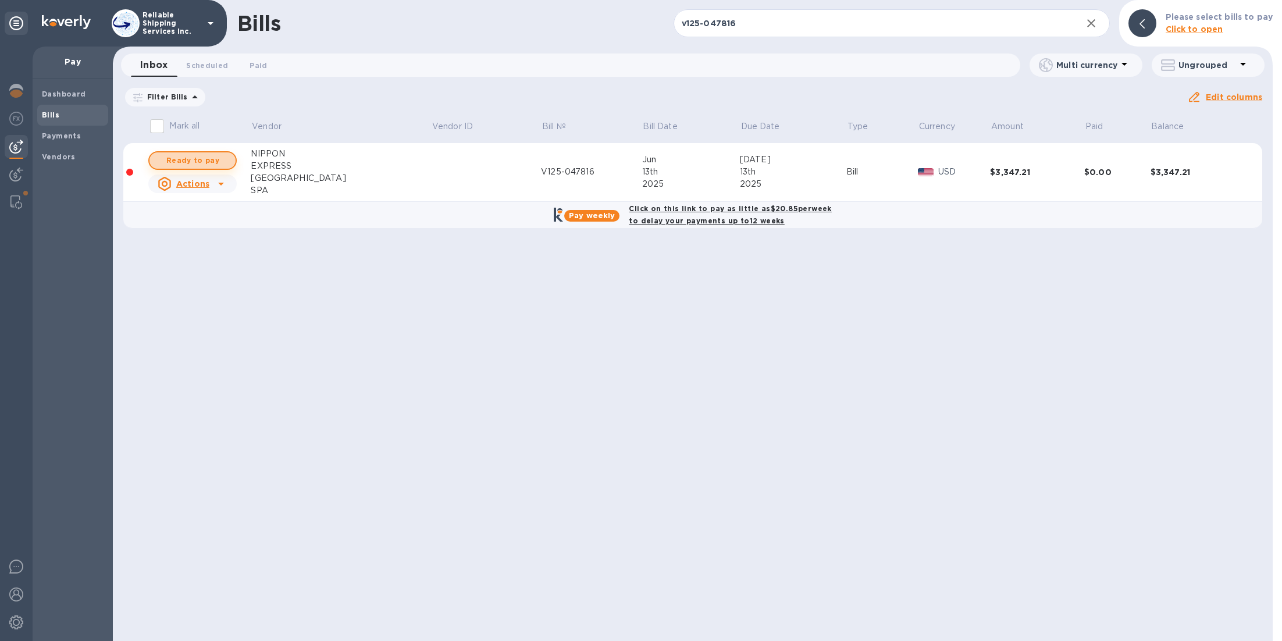
click at [230, 155] on button "Ready to pay" at bounding box center [192, 160] width 88 height 19
checkbox input "true"
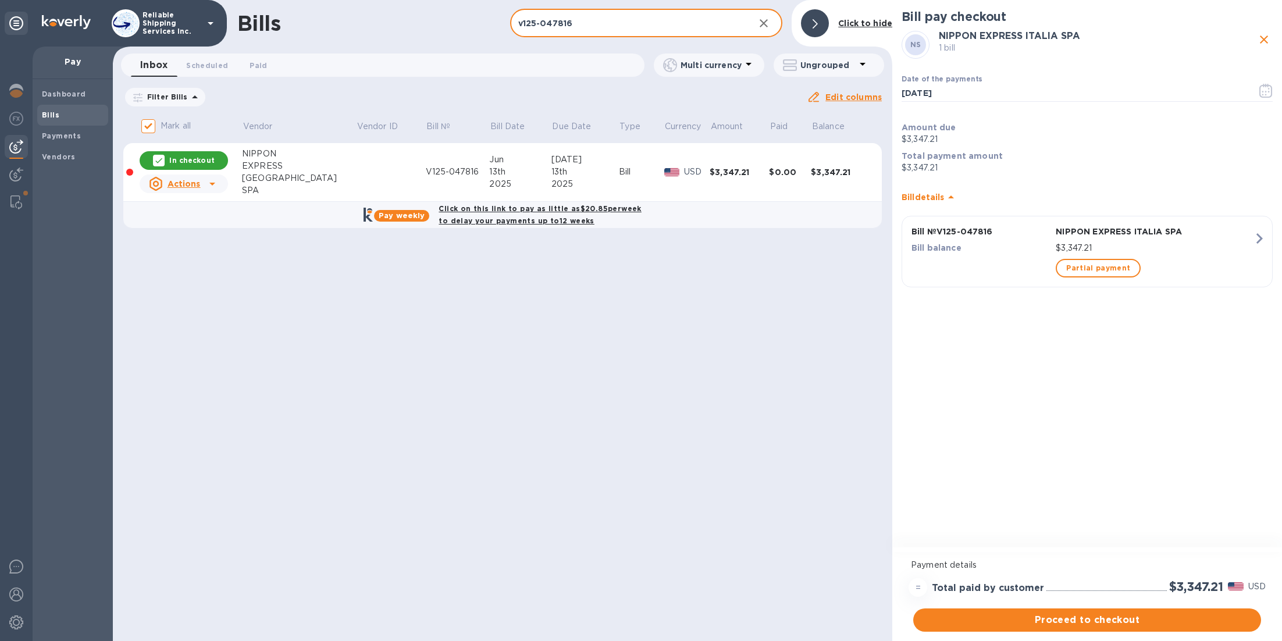
click at [604, 21] on input "v125-047816" at bounding box center [628, 23] width 236 height 29
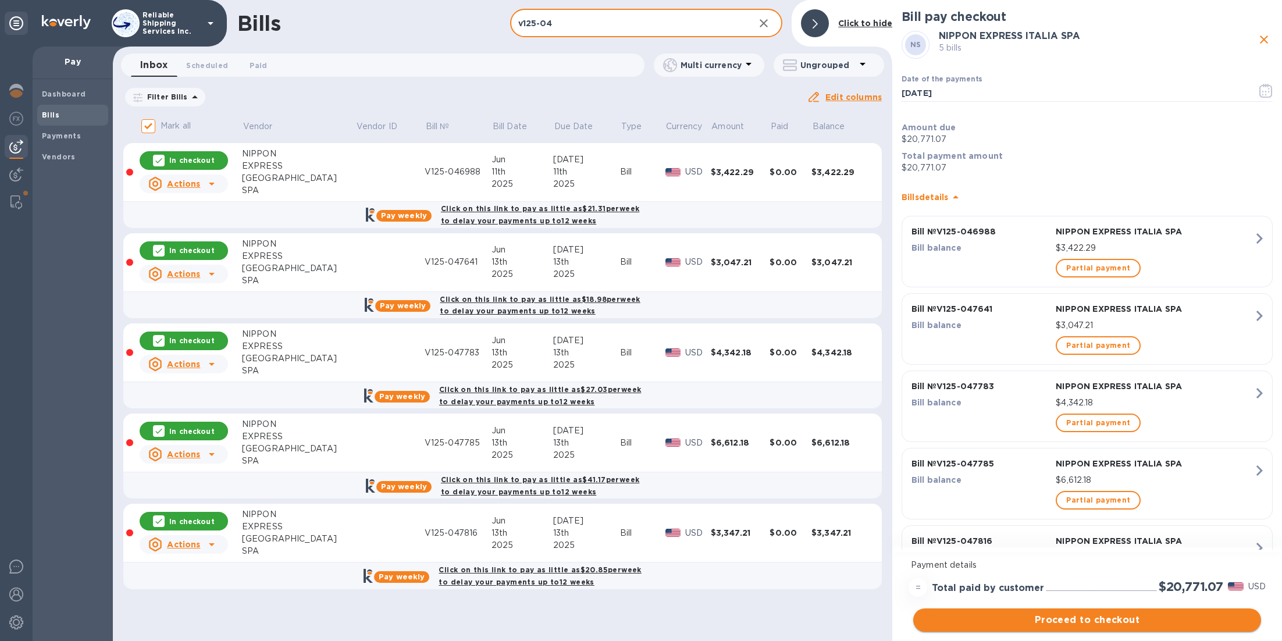
type input "v125-04"
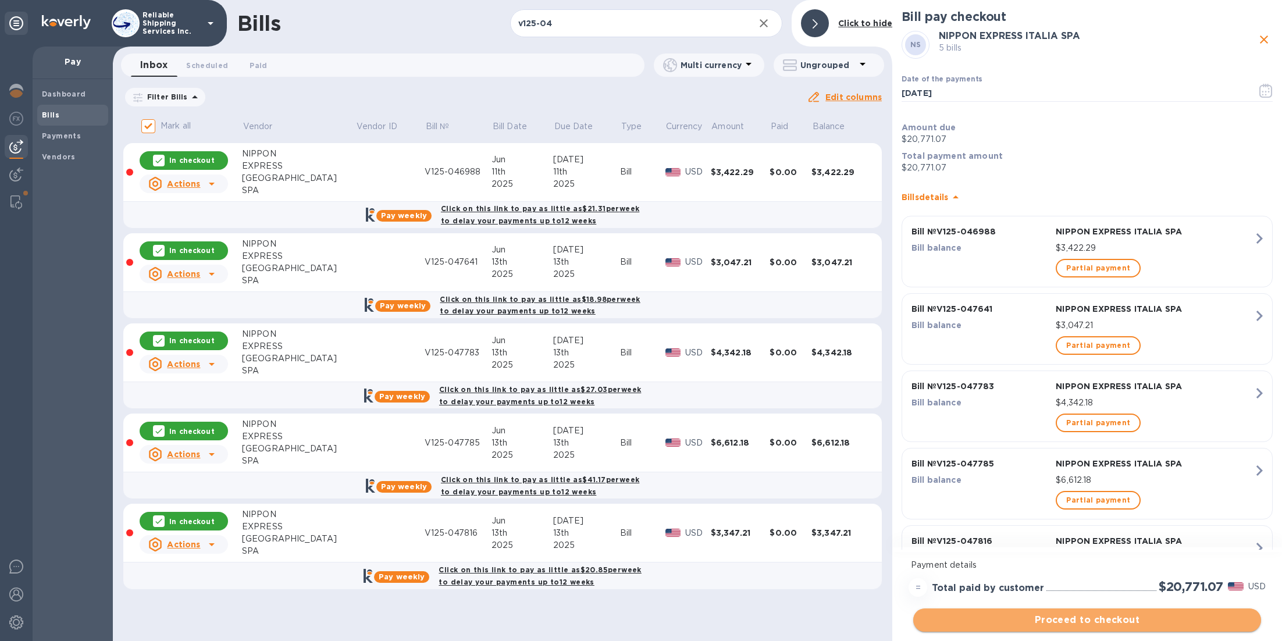
click at [1128, 622] on span "Proceed to checkout" at bounding box center [1086, 620] width 329 height 14
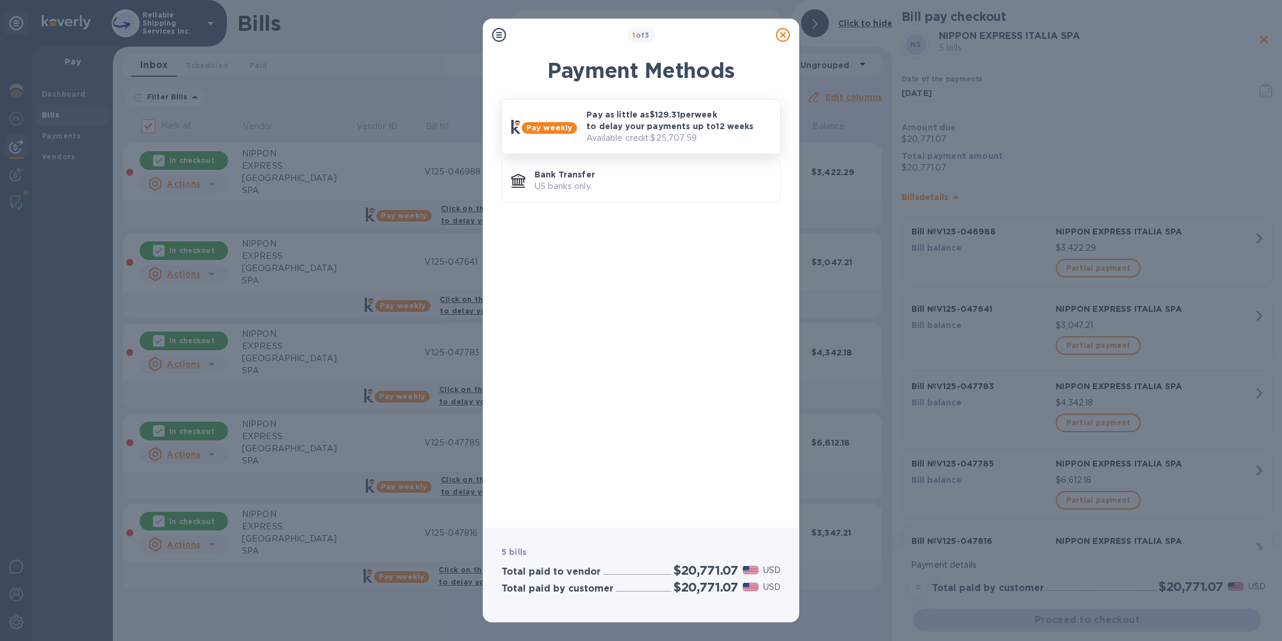
click at [669, 130] on p "Pay as little as $129.31 per week to delay your payments up to 12 weeks" at bounding box center [678, 120] width 184 height 23
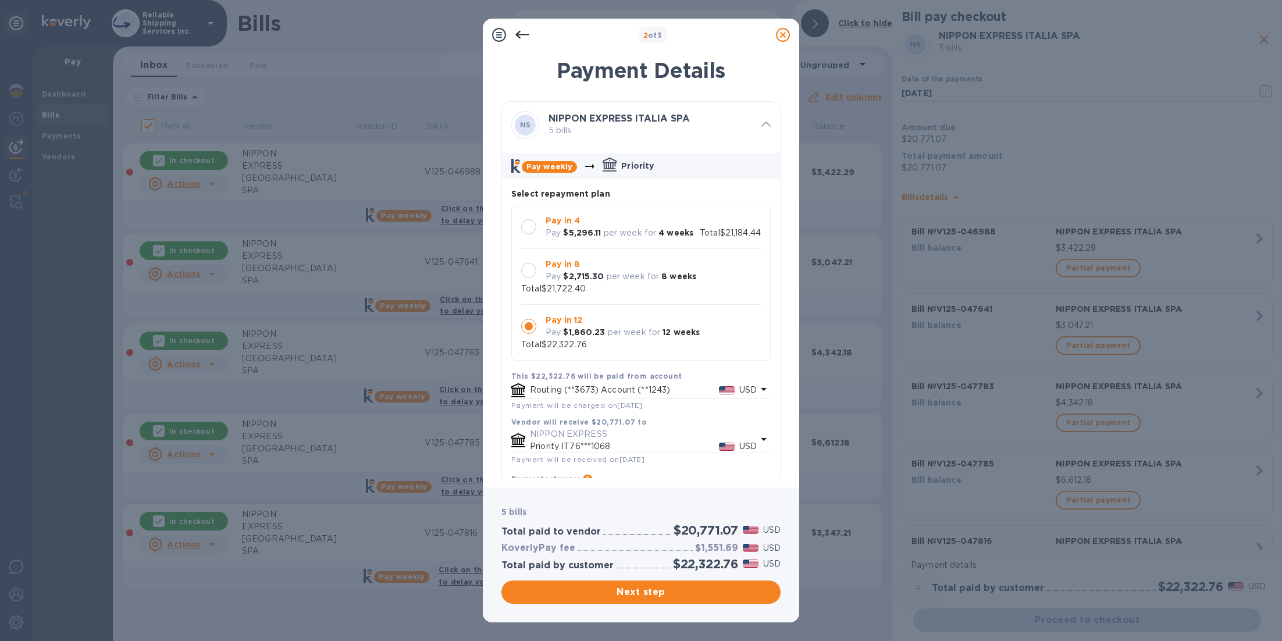
click at [626, 276] on p "per week for" at bounding box center [633, 276] width 53 height 12
click at [530, 227] on div at bounding box center [528, 226] width 15 height 15
click at [530, 329] on div at bounding box center [528, 326] width 15 height 15
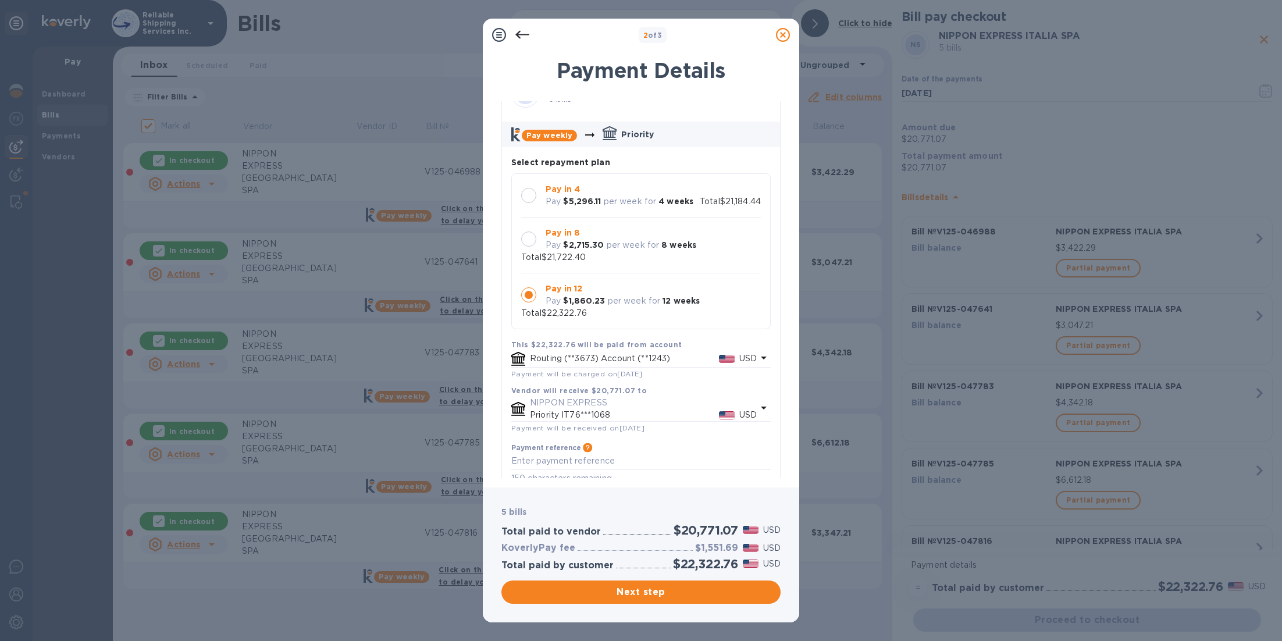
scroll to position [83, 0]
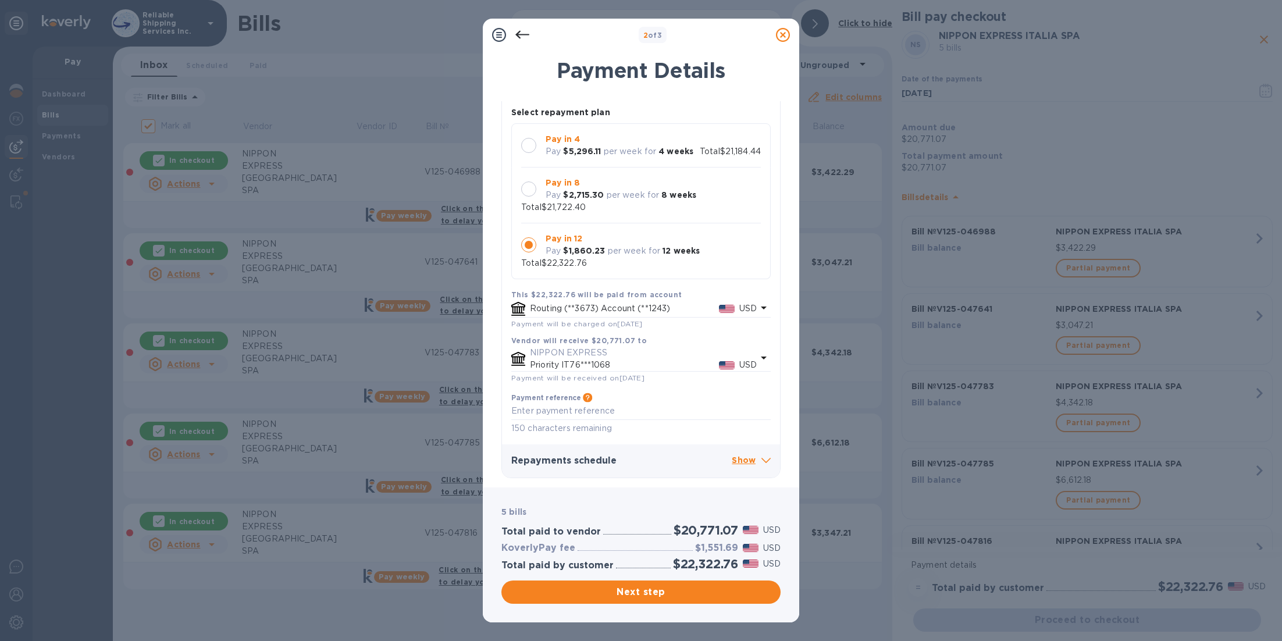
click at [535, 180] on div at bounding box center [528, 189] width 24 height 24
click at [524, 242] on div at bounding box center [528, 244] width 15 height 15
click at [532, 186] on div at bounding box center [528, 188] width 15 height 15
click at [526, 245] on div at bounding box center [528, 244] width 15 height 15
click at [532, 182] on div at bounding box center [528, 188] width 15 height 15
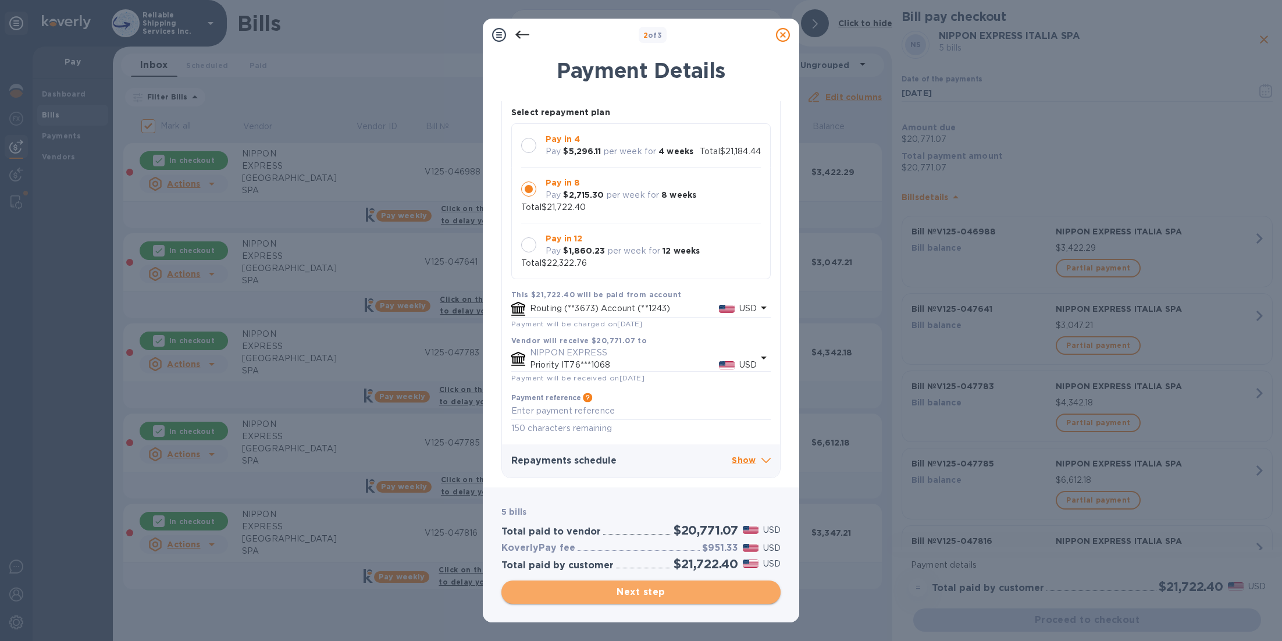
click at [661, 587] on span "Next step" at bounding box center [641, 592] width 261 height 14
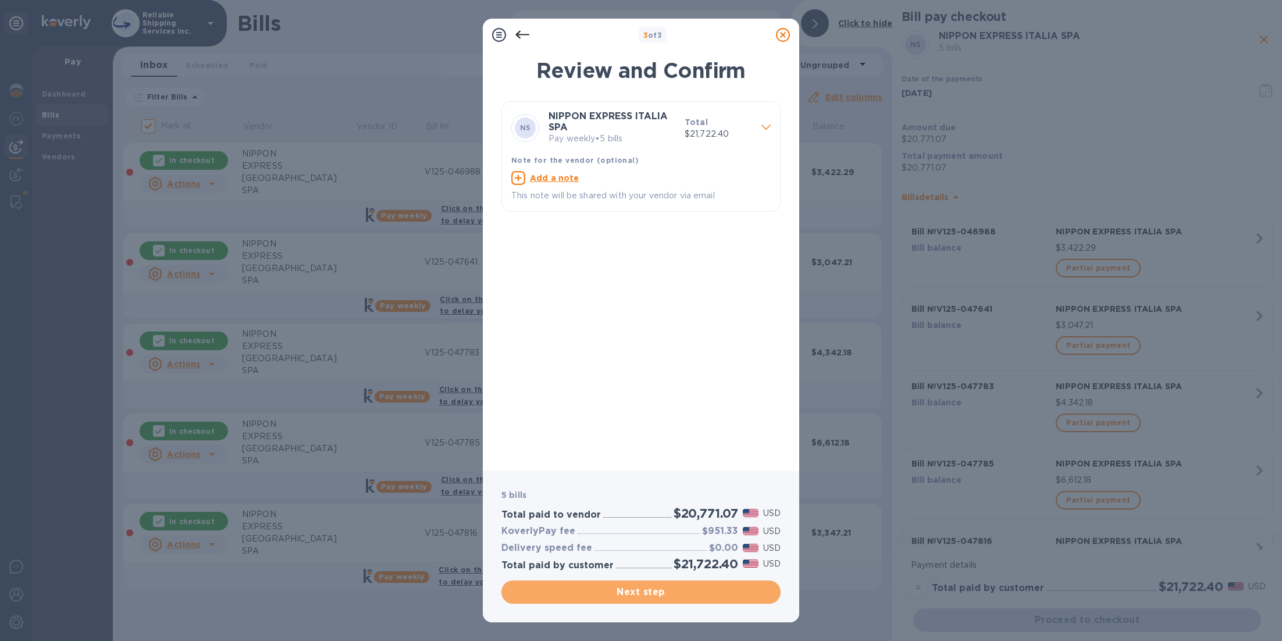
click at [668, 591] on span "Next step" at bounding box center [641, 592] width 261 height 14
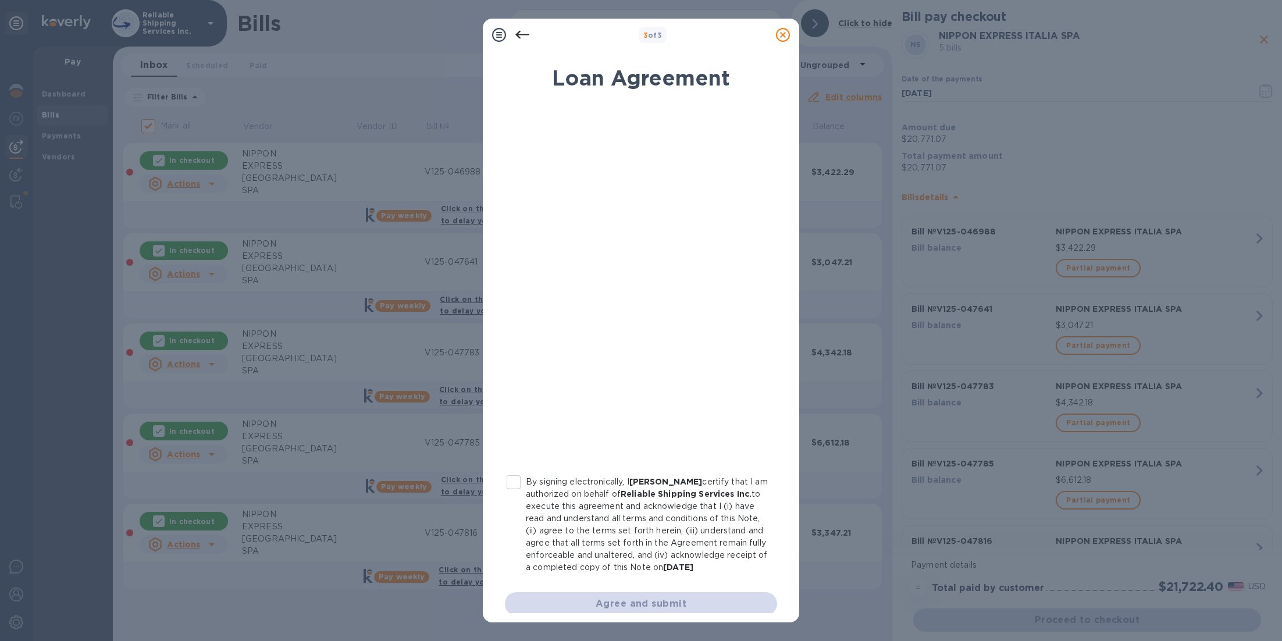
click at [511, 478] on input "By signing electronically, I James Dilio certify that I am authorized on behalf…" at bounding box center [513, 482] width 24 height 24
checkbox input "true"
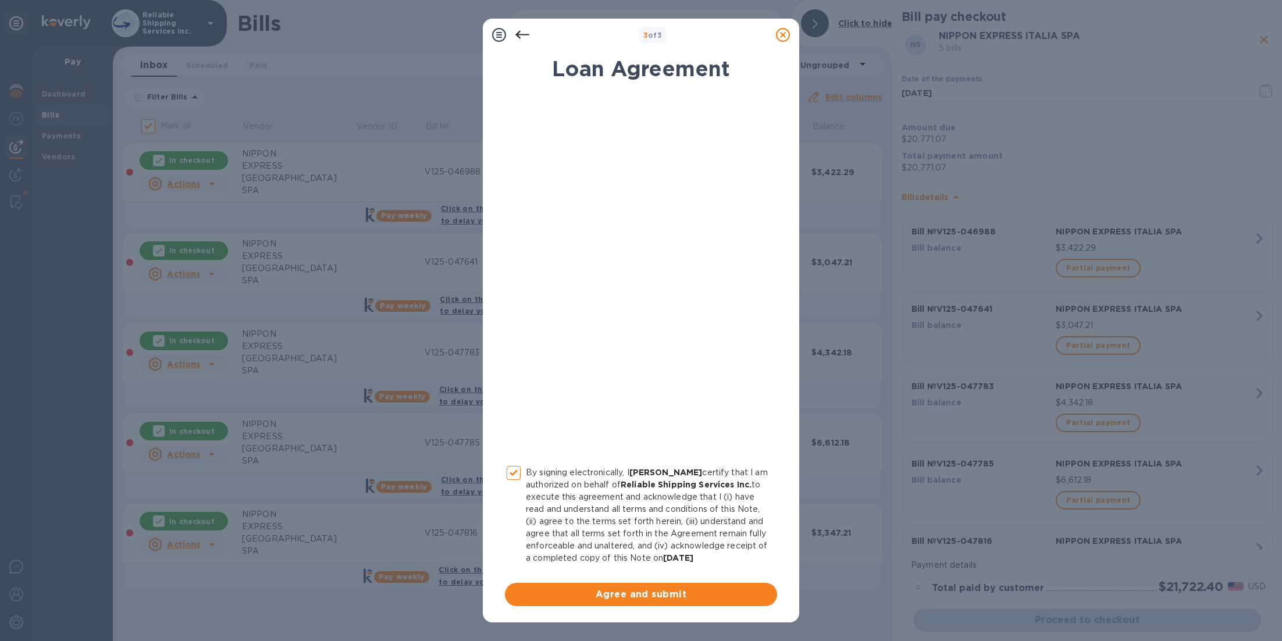
scroll to position [21, 0]
click at [658, 597] on span "Agree and submit" at bounding box center [641, 594] width 254 height 14
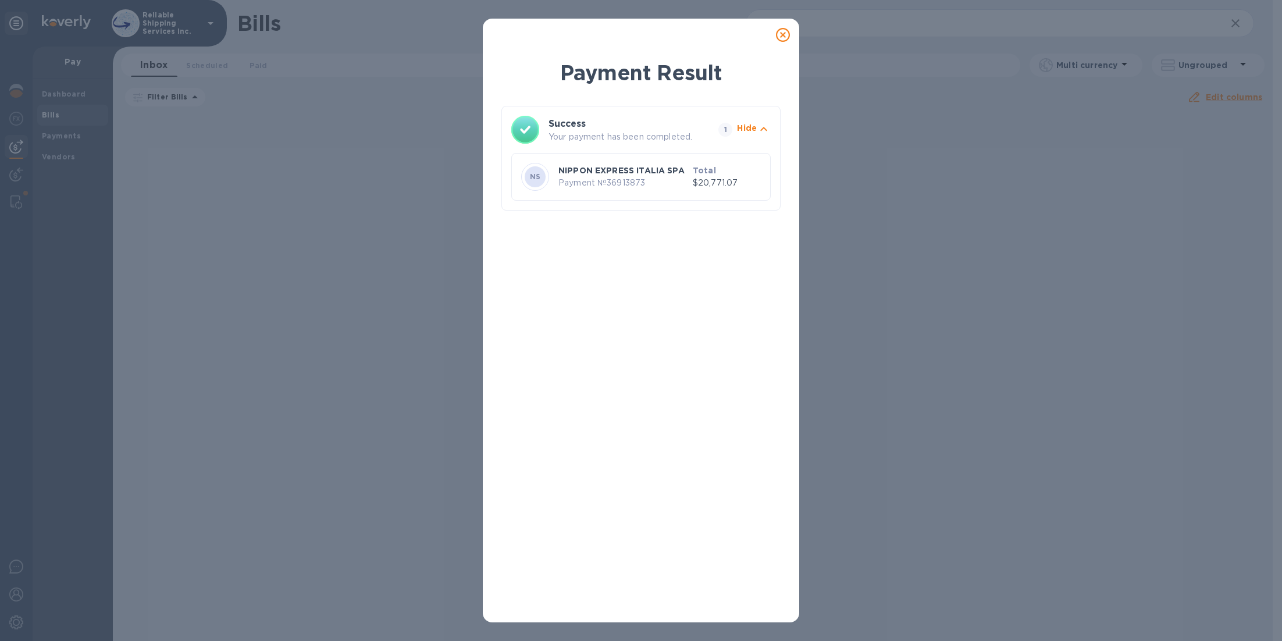
click at [782, 35] on icon at bounding box center [783, 35] width 14 height 14
